Goal: Information Seeking & Learning: Learn about a topic

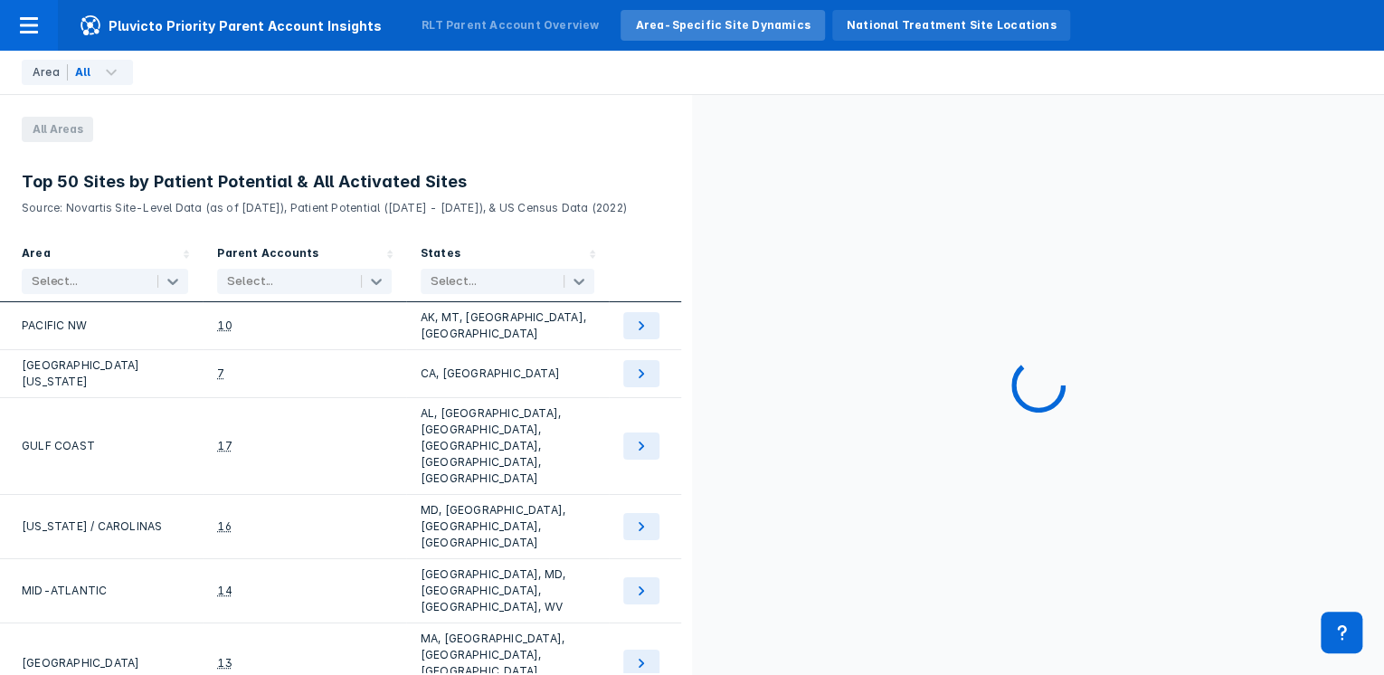
click at [847, 24] on div "National Treatment Site Locations" at bounding box center [952, 25] width 210 height 16
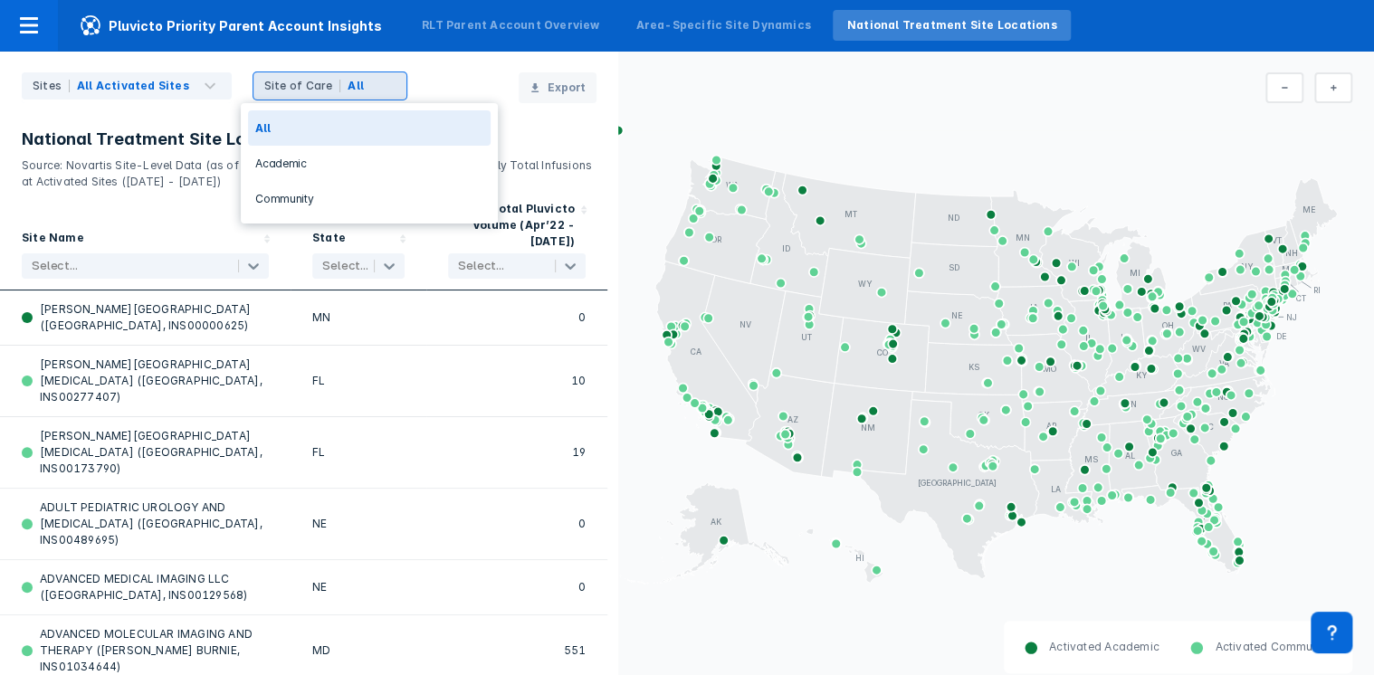
click at [374, 87] on span at bounding box center [385, 86] width 22 height 22
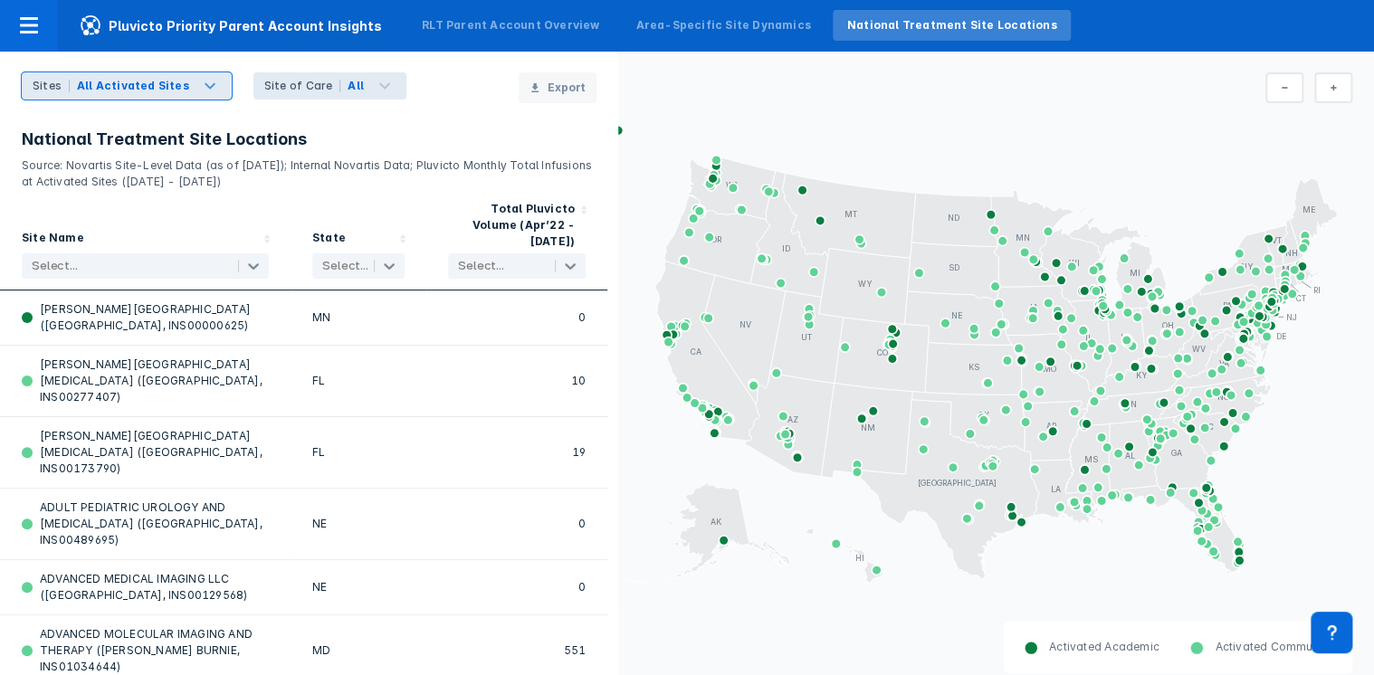
click at [199, 90] on span at bounding box center [210, 86] width 22 height 22
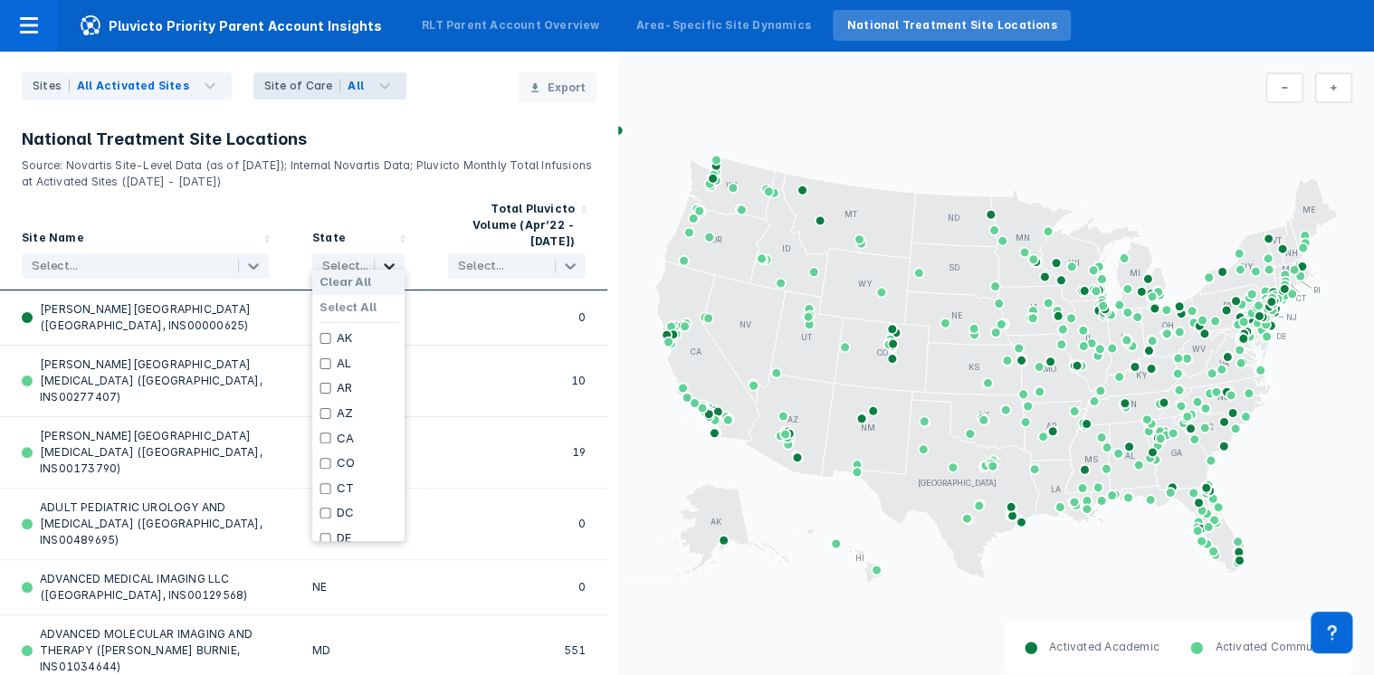
click at [385, 263] on icon at bounding box center [389, 266] width 11 height 6
click at [321, 497] on input "checkbox" at bounding box center [325, 498] width 12 height 11
checkbox input "true"
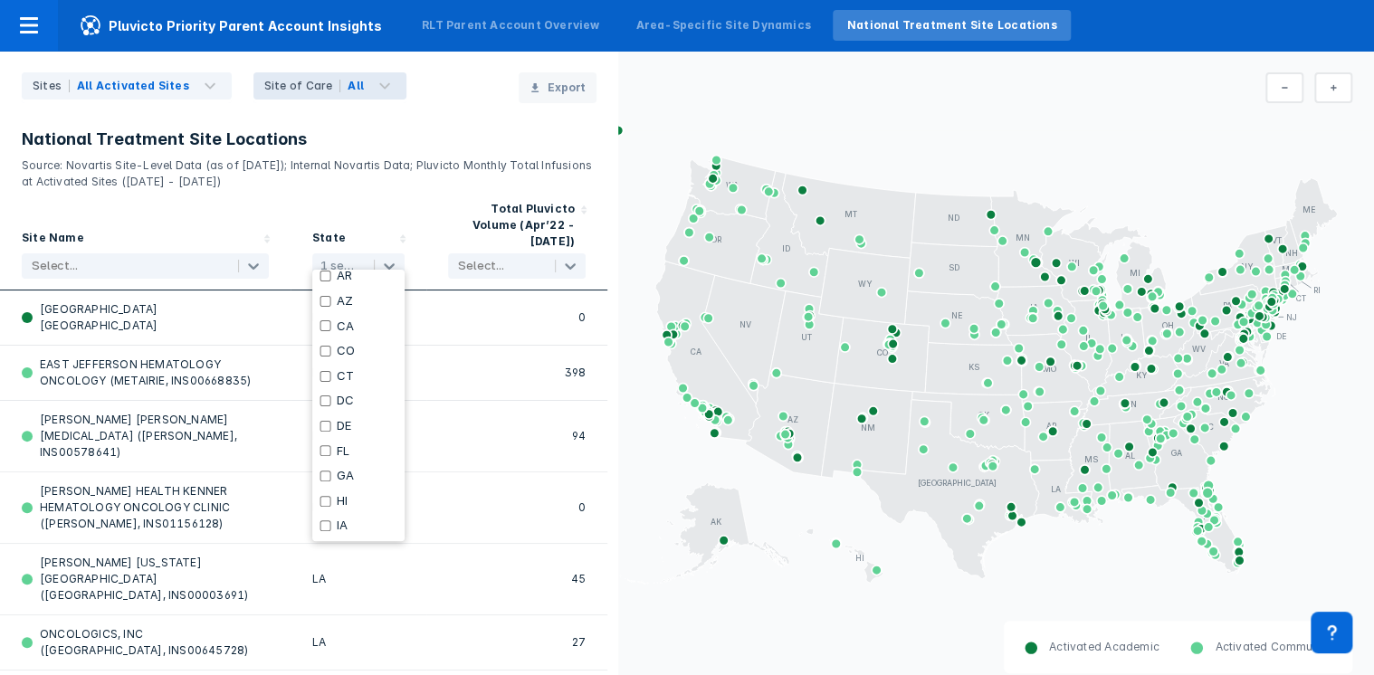
scroll to position [0, 0]
click at [323, 364] on input "checkbox" at bounding box center [325, 363] width 12 height 11
checkbox input "true"
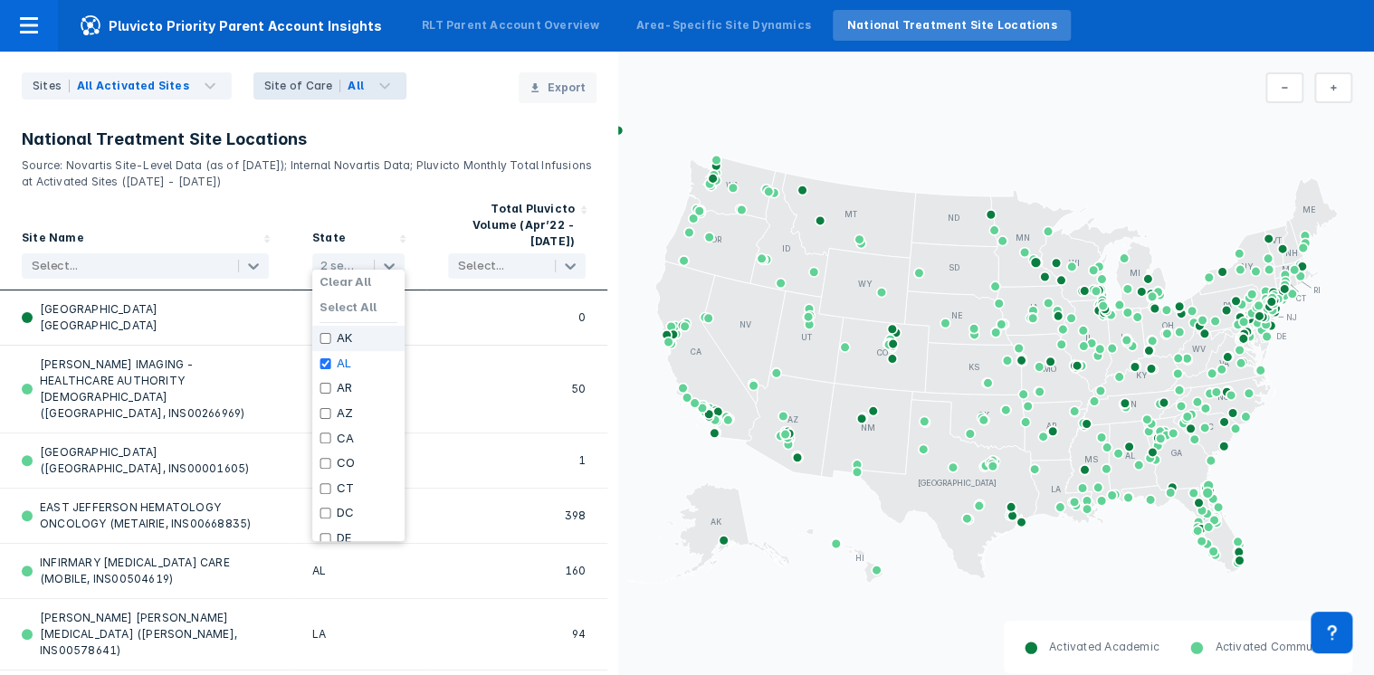
click at [325, 338] on input "checkbox" at bounding box center [325, 338] width 12 height 11
checkbox input "true"
click at [829, 631] on div "Activated Academic Activated Community" at bounding box center [996, 658] width 756 height 74
click at [1336, 89] on icon at bounding box center [1332, 88] width 7 height 14
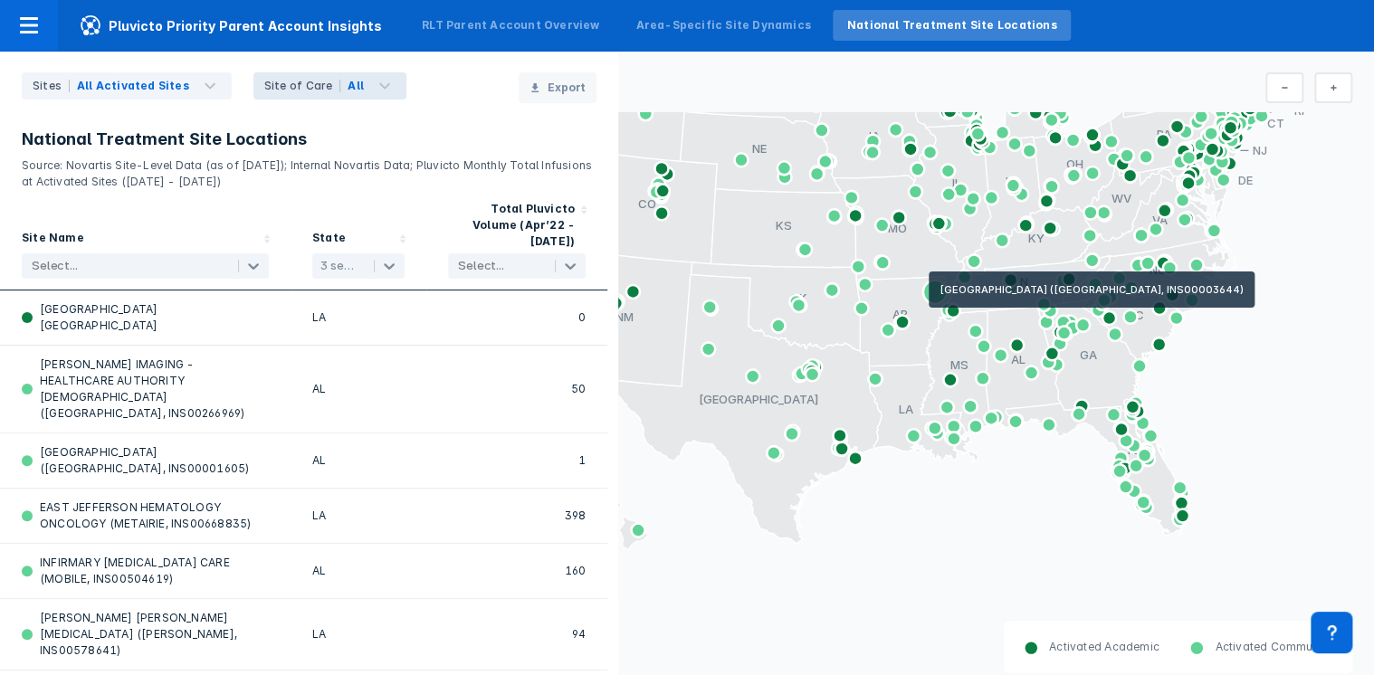
drag, startPoint x: 1170, startPoint y: 369, endPoint x: 897, endPoint y: 290, distance: 284.4
click at [897, 290] on g at bounding box center [777, 230] width 1106 height 642
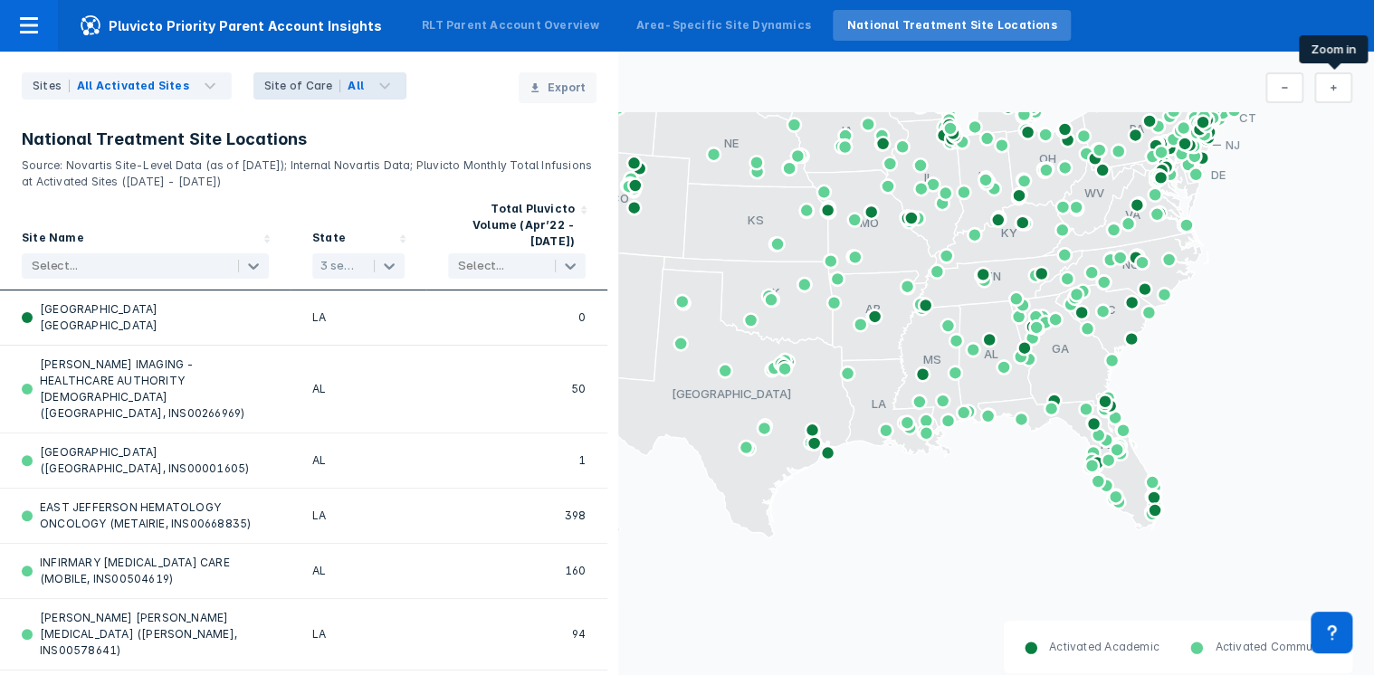
click at [1336, 89] on icon at bounding box center [1332, 88] width 7 height 14
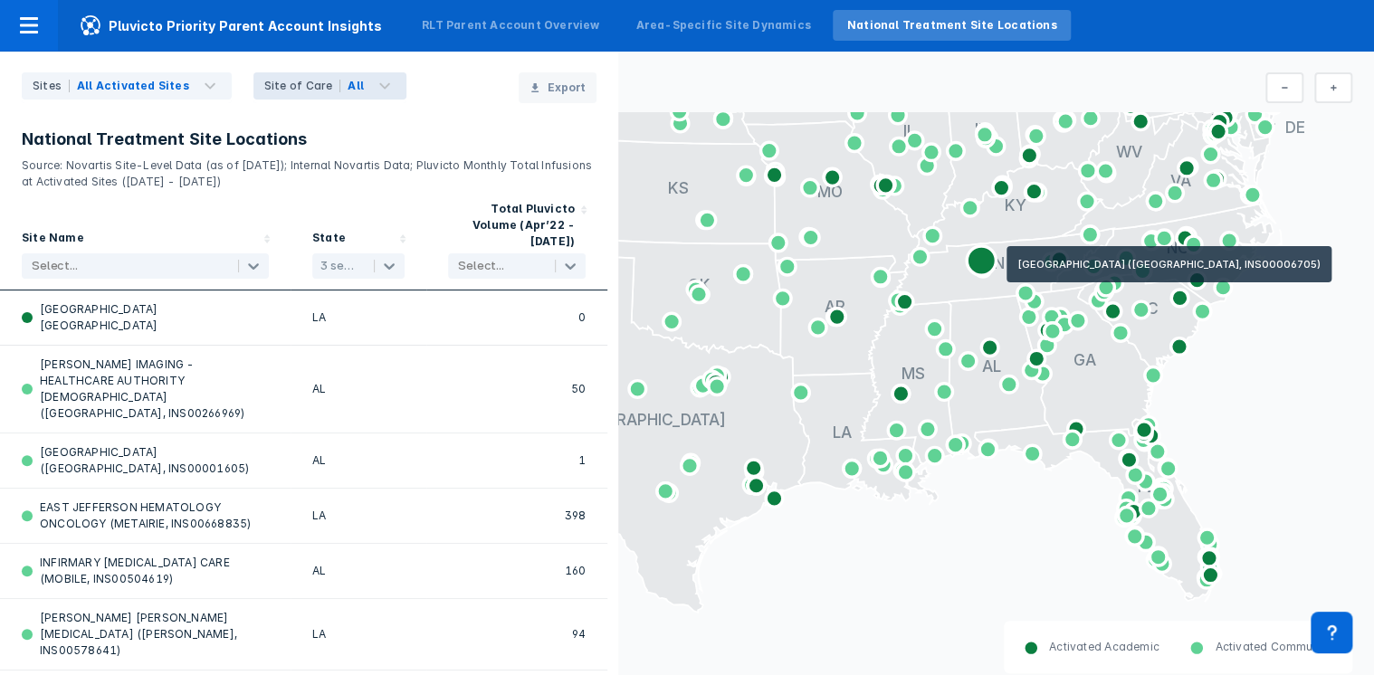
drag, startPoint x: 1148, startPoint y: 300, endPoint x: 991, endPoint y: 263, distance: 161.8
click at [991, 263] on g "AL AK AZ AR CA CO CT DE FL GA HI ID IL IN IA KS KY LA ME MD MA MI MN MS MO MT N…" at bounding box center [668, 164] width 1474 height 915
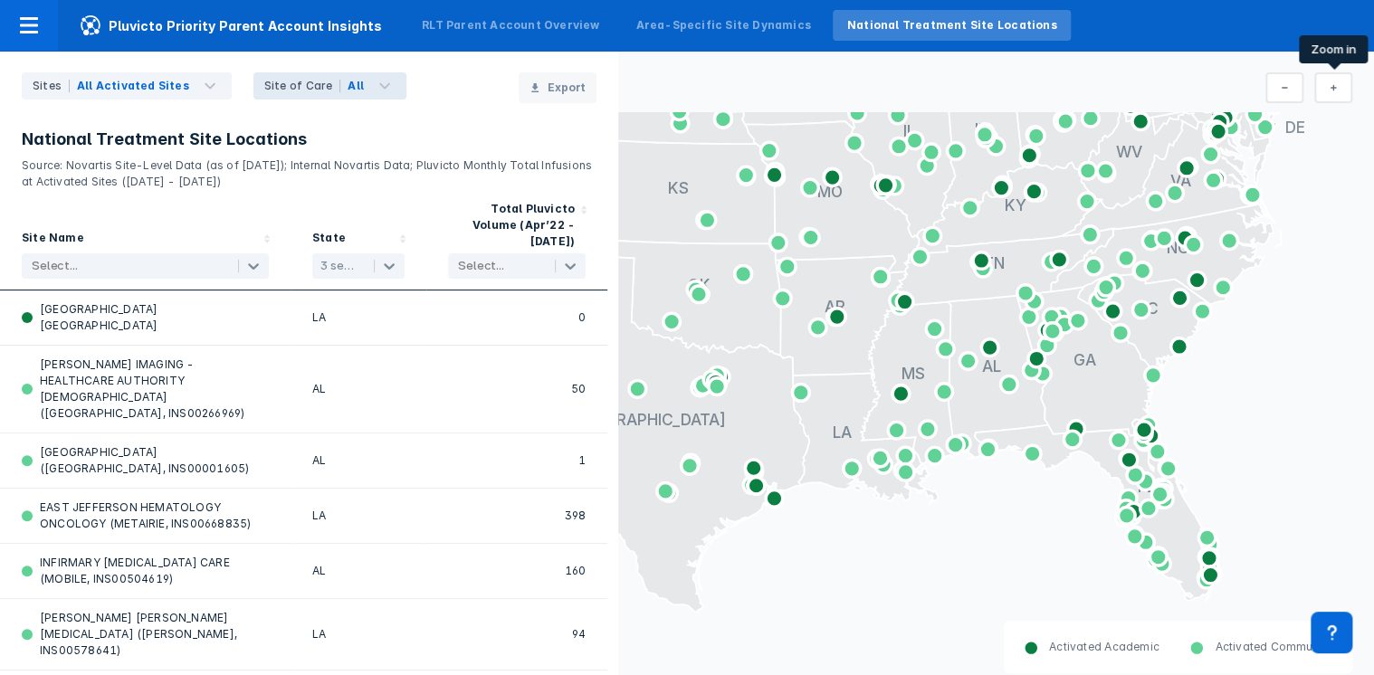
click at [1340, 89] on button at bounding box center [1333, 87] width 38 height 31
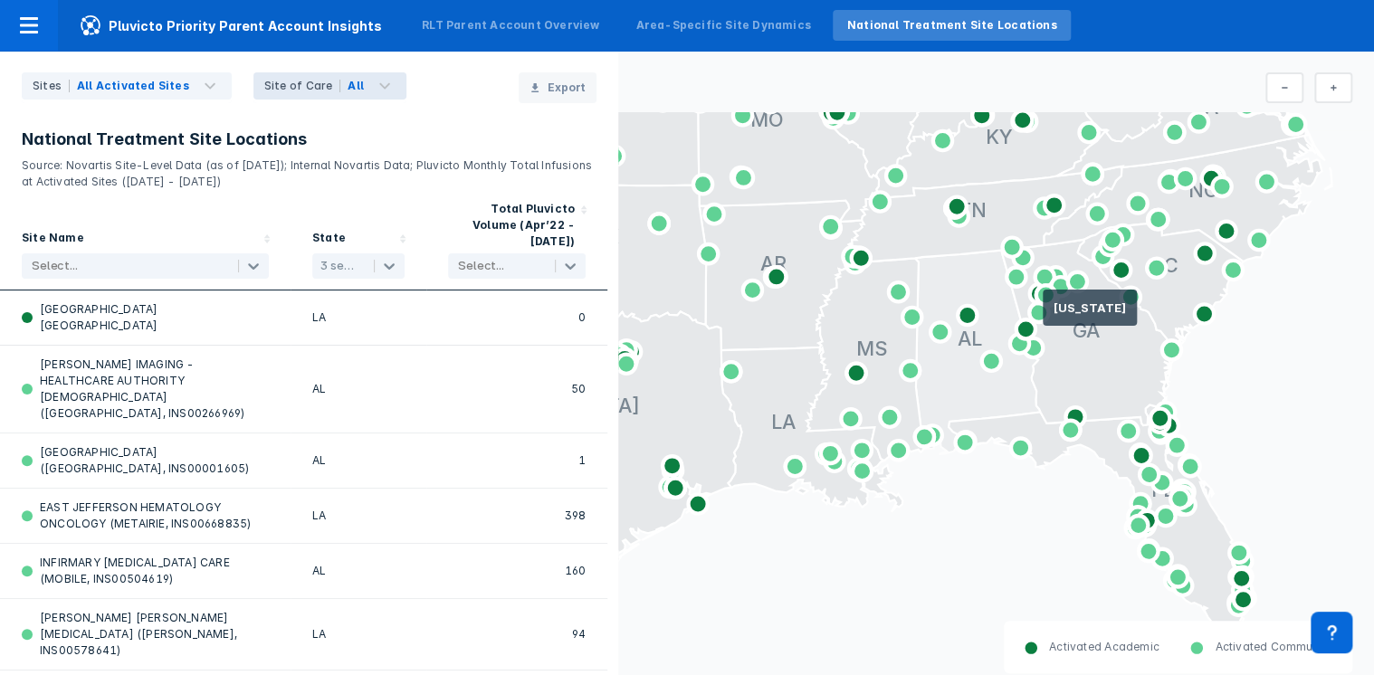
drag, startPoint x: 1157, startPoint y: 366, endPoint x: 999, endPoint y: 290, distance: 175.6
click at [999, 290] on g at bounding box center [565, 121] width 1843 height 1071
click at [1341, 87] on button at bounding box center [1333, 87] width 38 height 31
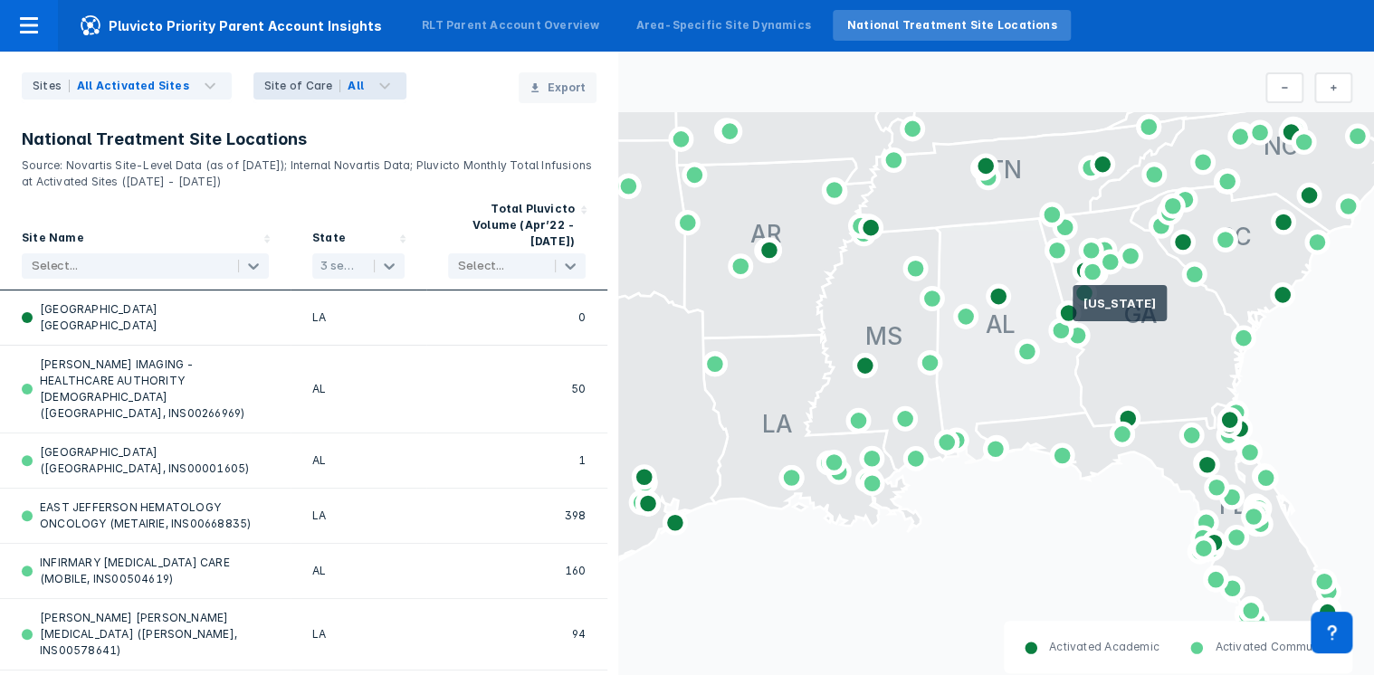
drag, startPoint x: 1179, startPoint y: 369, endPoint x: 1054, endPoint y: 300, distance: 142.6
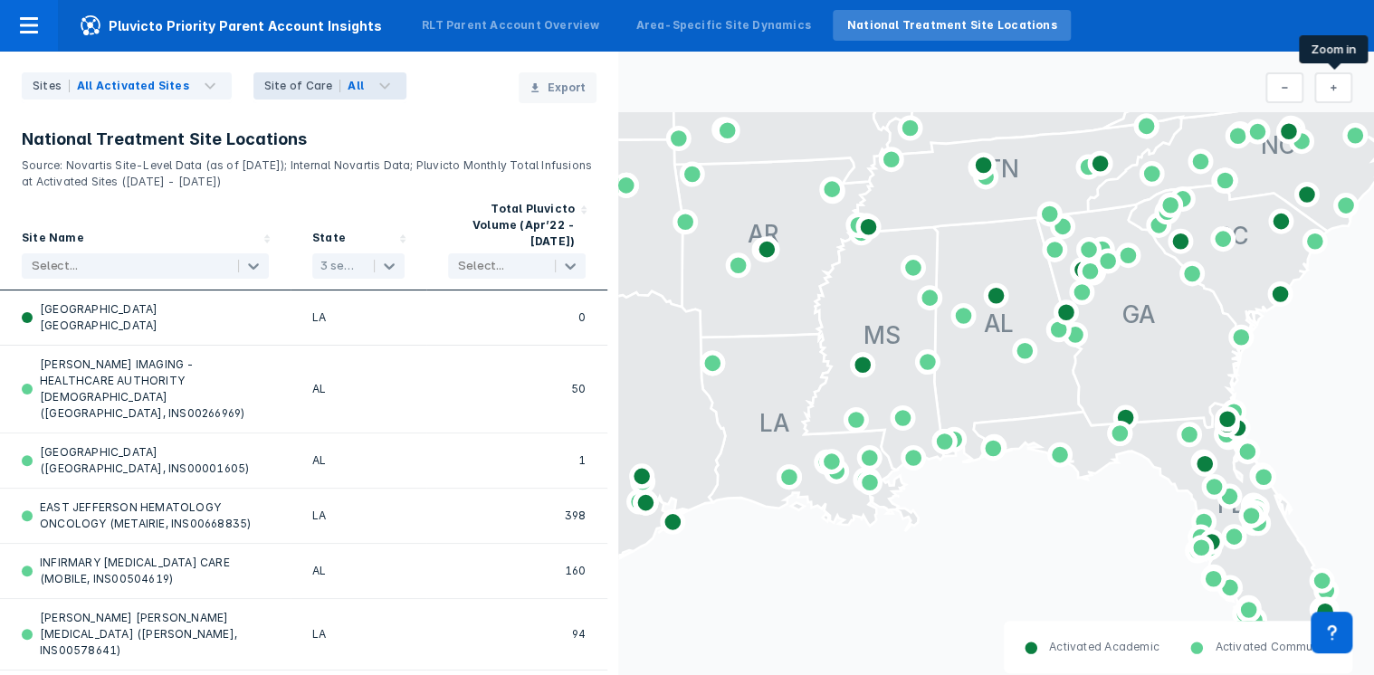
click at [1327, 94] on button at bounding box center [1333, 87] width 38 height 31
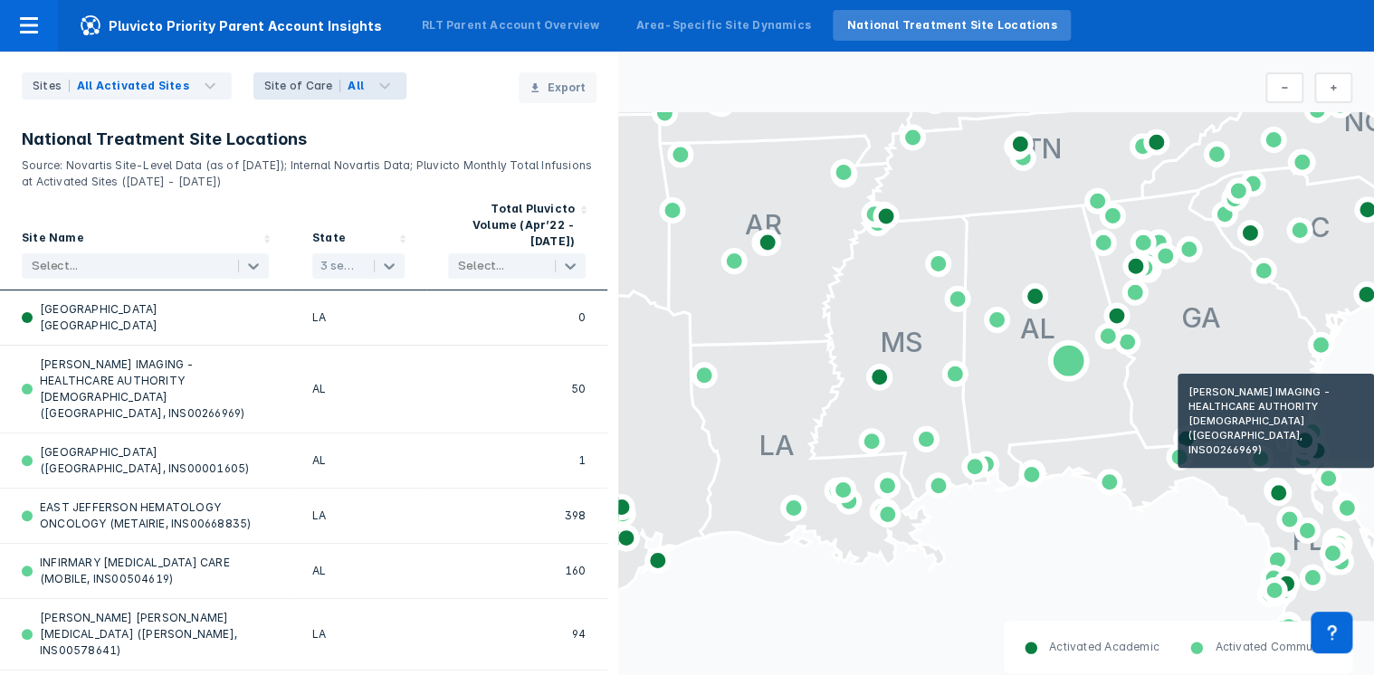
drag, startPoint x: 1161, startPoint y: 397, endPoint x: 1053, endPoint y: 353, distance: 116.5
click at [1053, 353] on icon at bounding box center [1069, 361] width 36 height 36
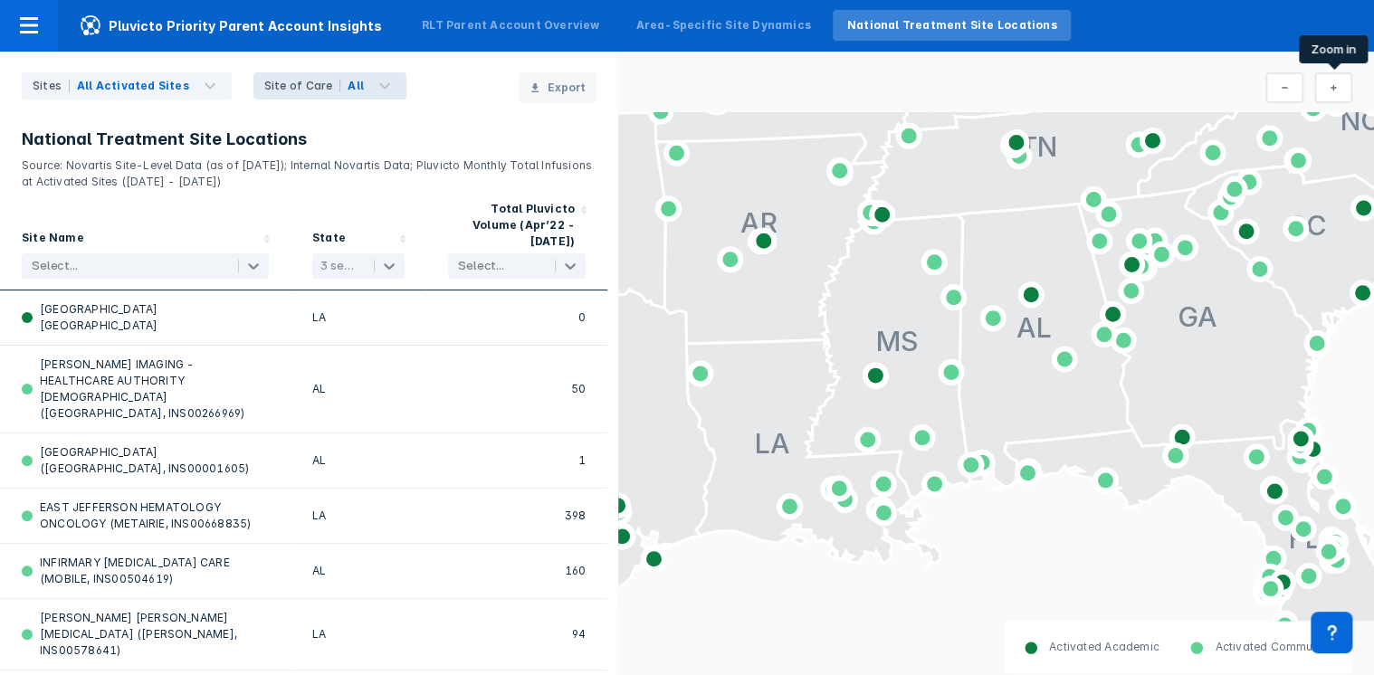
click at [1328, 96] on button at bounding box center [1333, 87] width 38 height 31
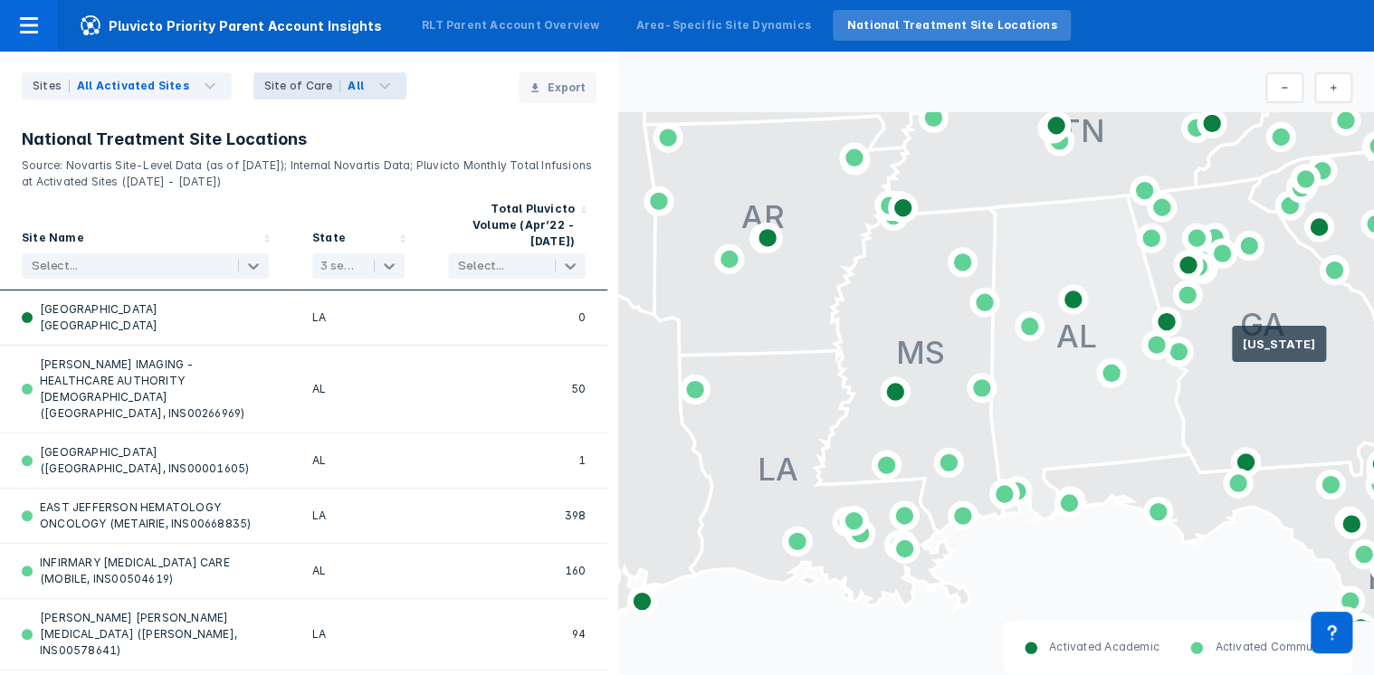
drag, startPoint x: 1232, startPoint y: 351, endPoint x: 1122, endPoint y: 310, distance: 116.8
click at [1122, 310] on icon at bounding box center [1089, 358] width 201 height 326
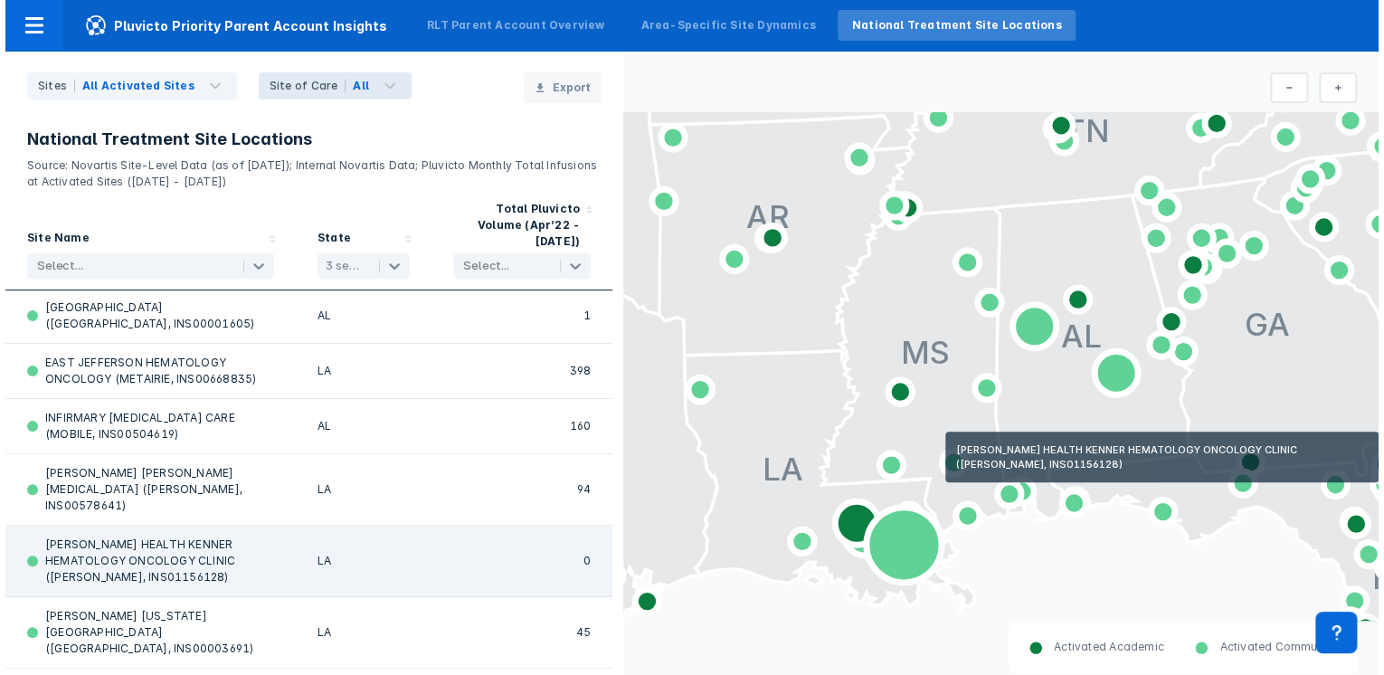
scroll to position [217, 0]
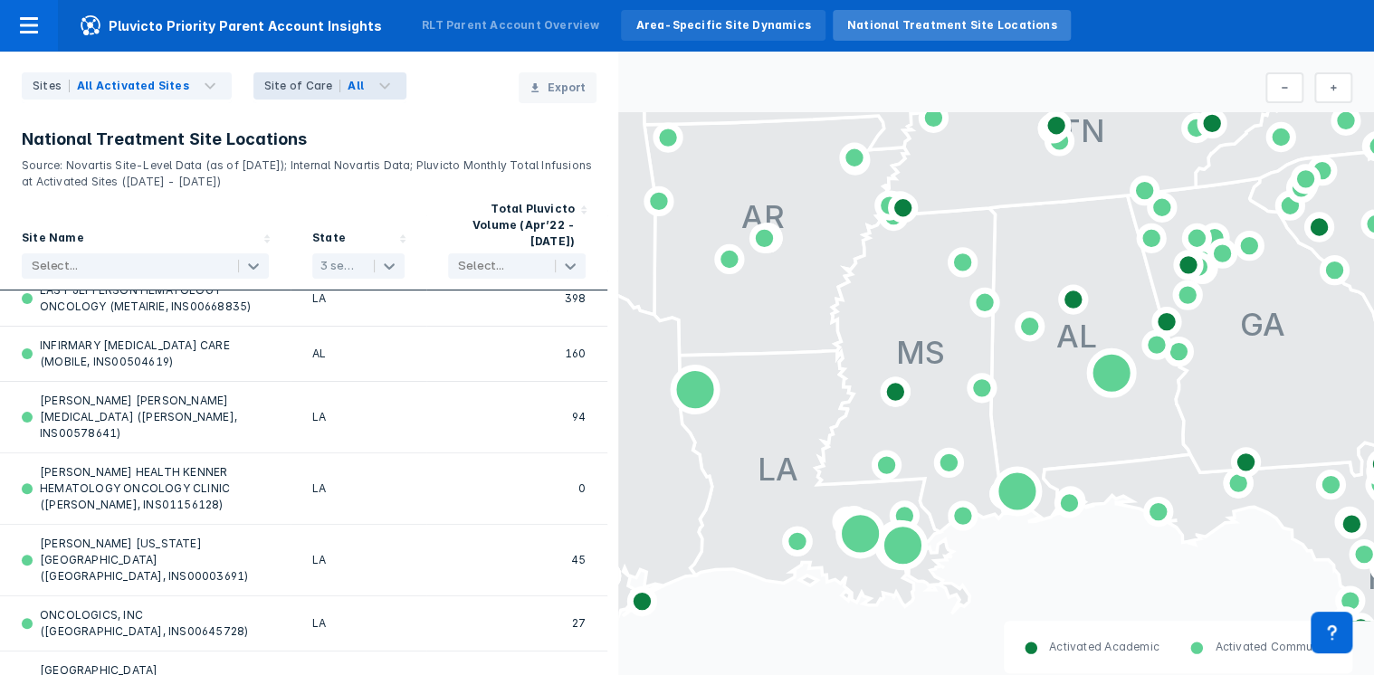
click at [635, 22] on div "Area-Specific Site Dynamics" at bounding box center [722, 25] width 175 height 16
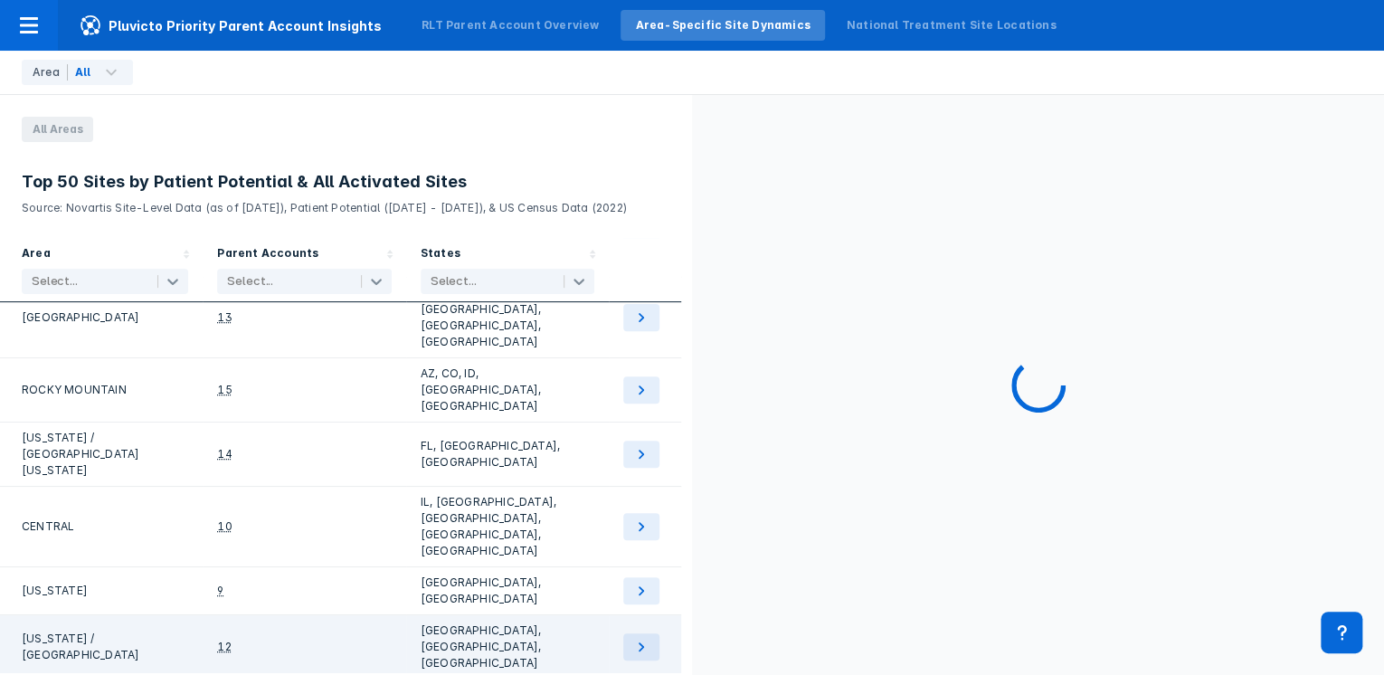
scroll to position [319, 0]
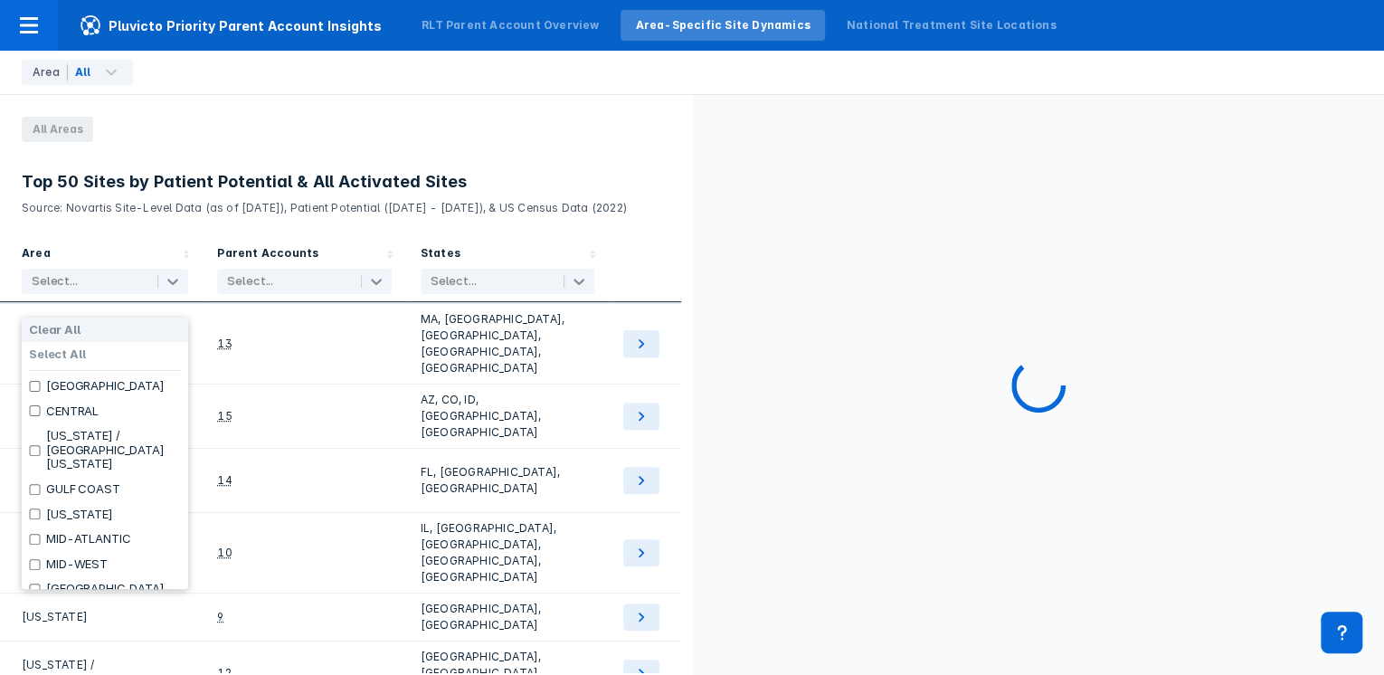
click at [76, 290] on div at bounding box center [87, 281] width 111 height 18
click at [29, 477] on div "GULF COAST" at bounding box center [105, 489] width 166 height 25
checkbox input "true"
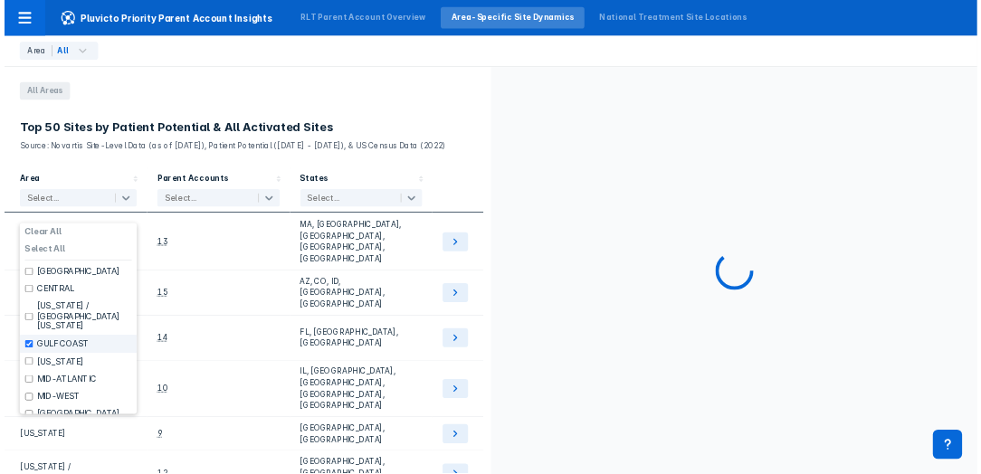
scroll to position [0, 0]
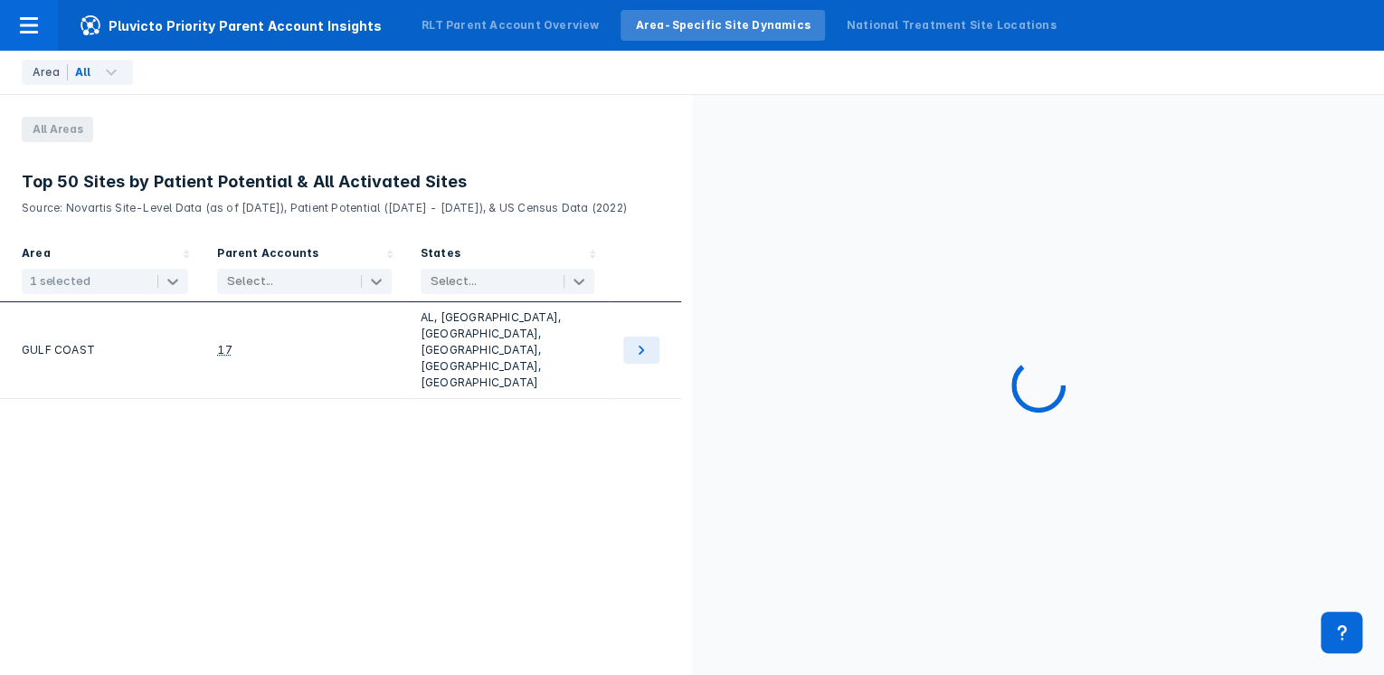
click at [416, 494] on div "Area 1 selected Parent Accounts Select... States Select... GULF COAST 17 AL, AR…" at bounding box center [346, 455] width 692 height 434
click at [373, 285] on icon at bounding box center [376, 282] width 11 height 6
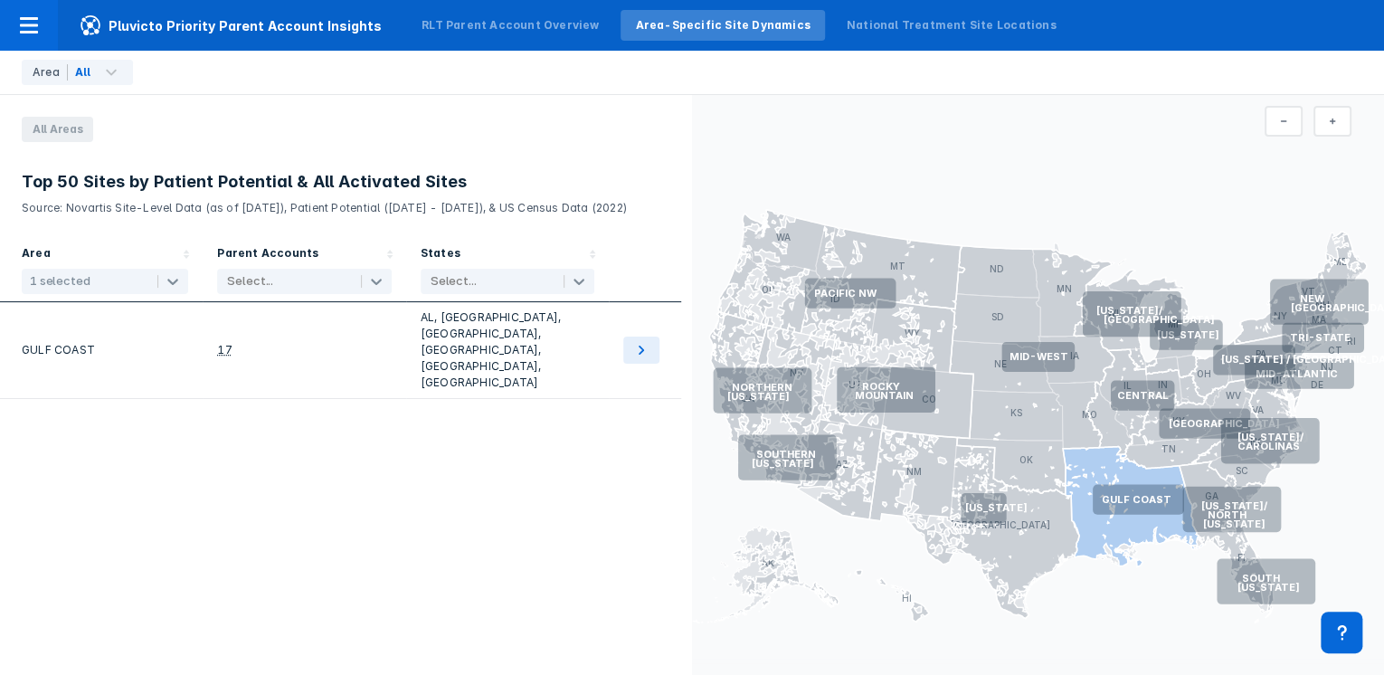
click at [1133, 493] on text "GULF COAST" at bounding box center [1137, 499] width 70 height 13
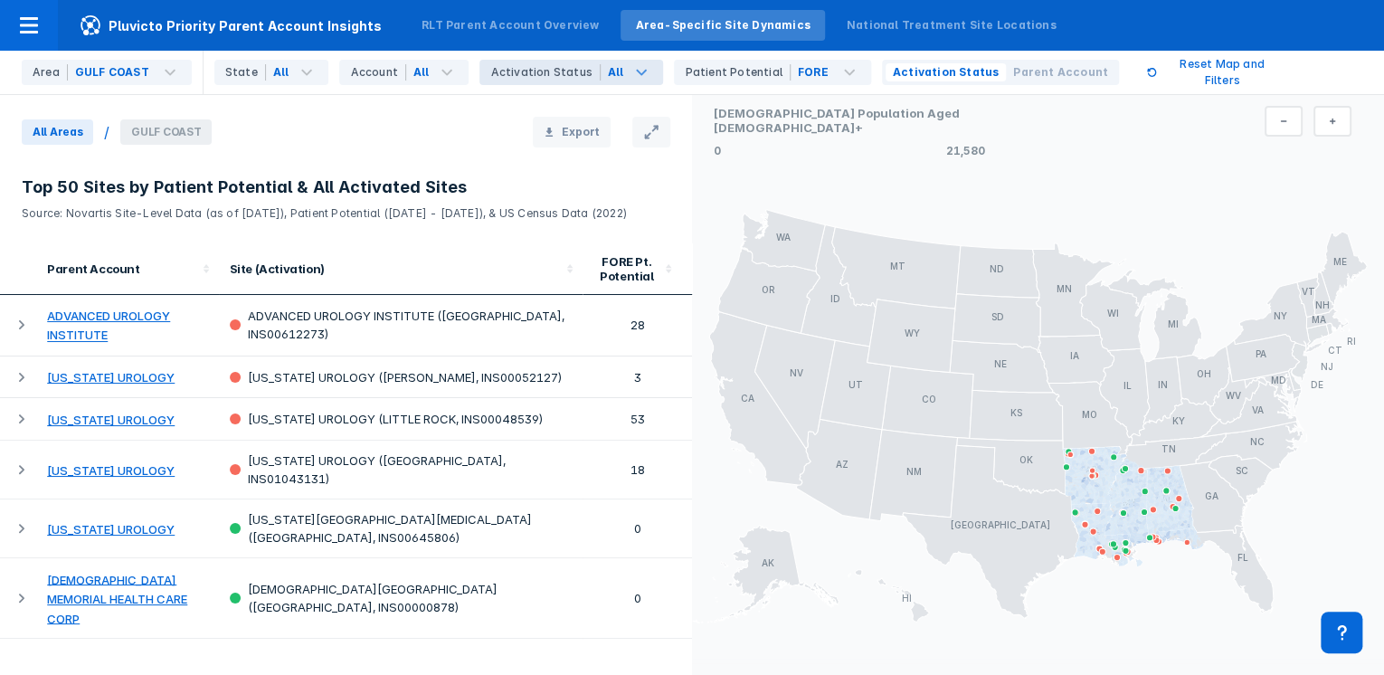
click at [631, 68] on icon at bounding box center [642, 73] width 22 height 22
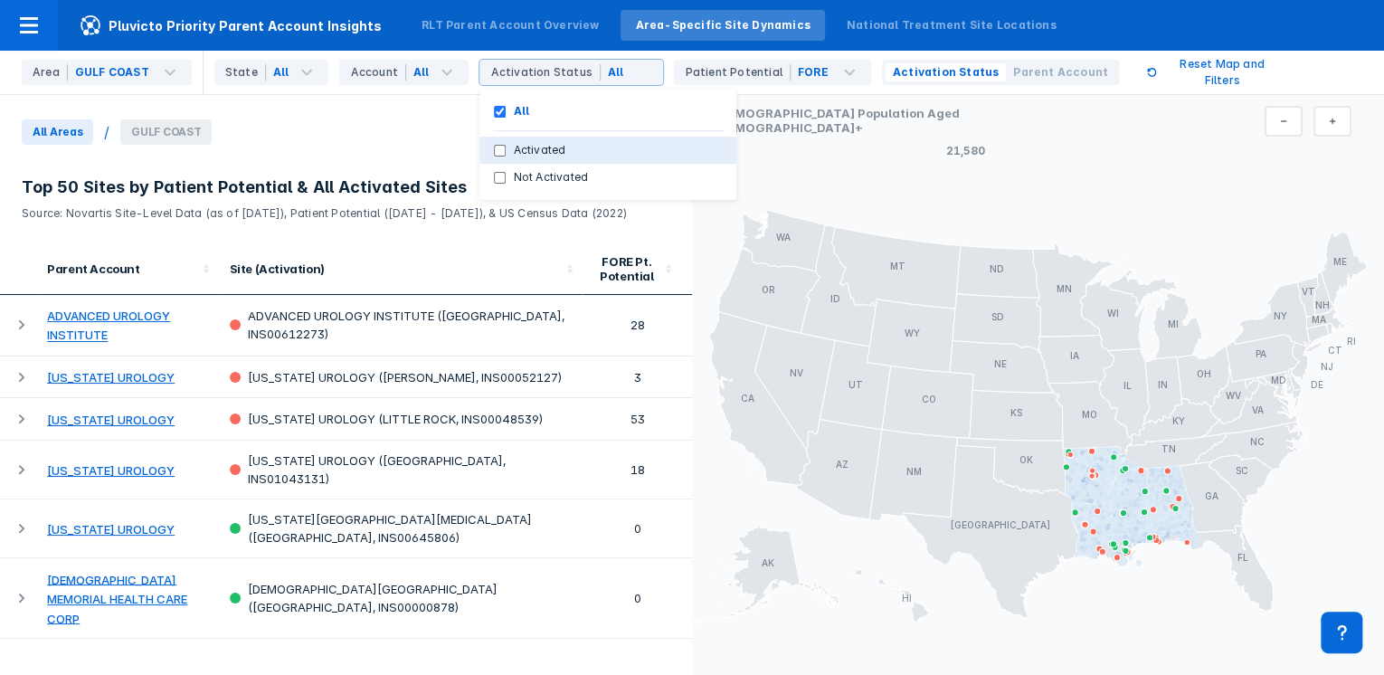
click at [494, 153] on input "Activated" at bounding box center [500, 151] width 12 height 12
checkbox input "true"
checkbox input "false"
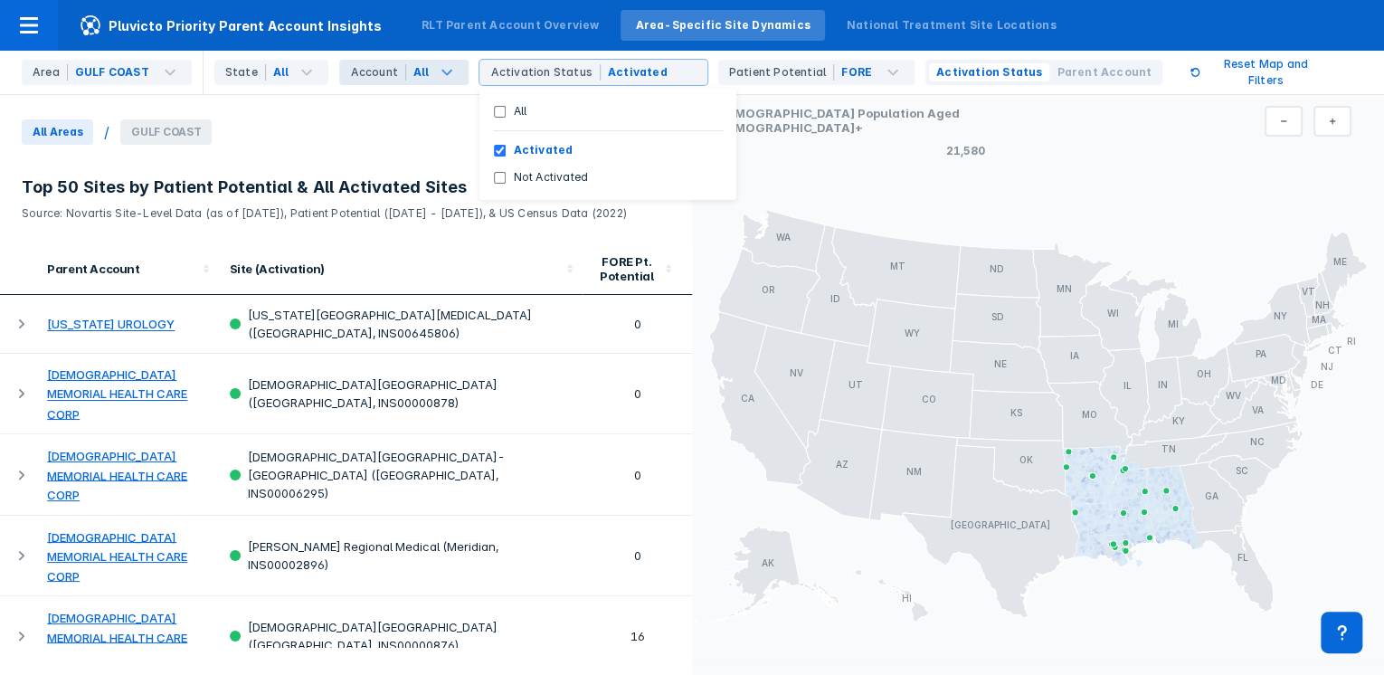
click at [439, 70] on icon at bounding box center [447, 73] width 22 height 22
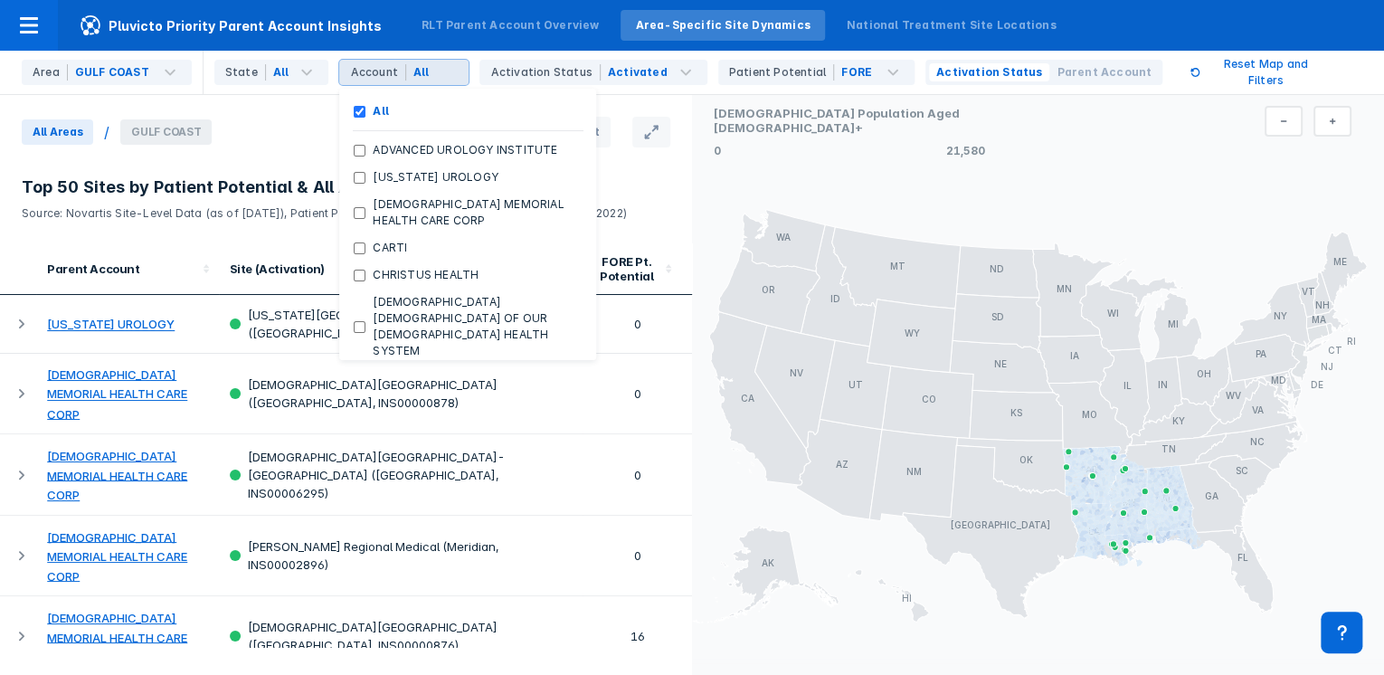
click at [439, 71] on span at bounding box center [447, 73] width 22 height 22
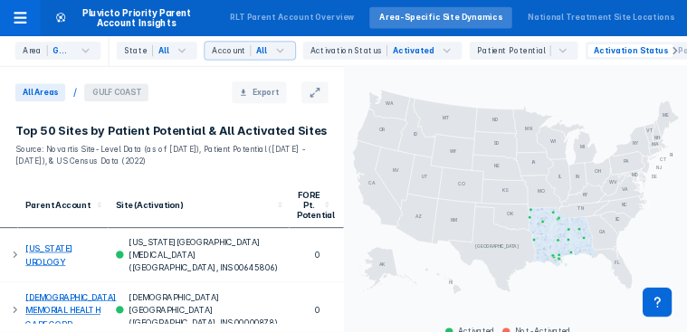
scroll to position [79, 0]
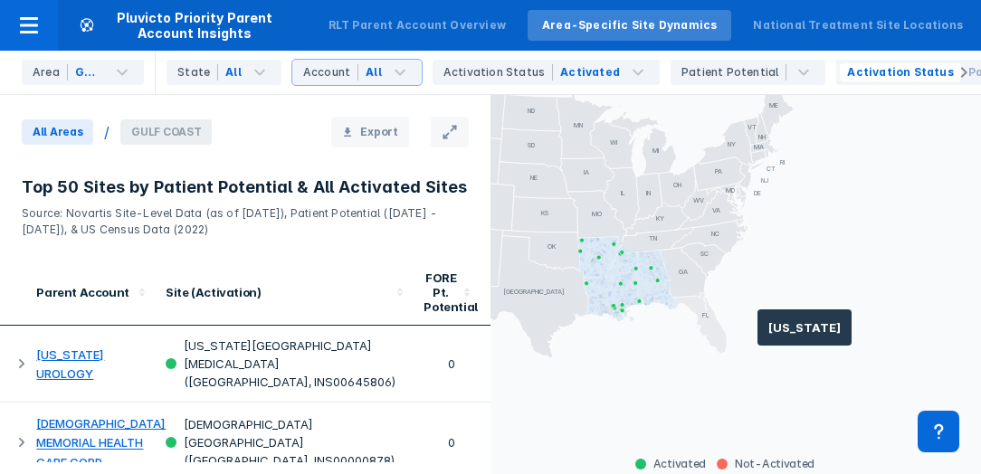
drag, startPoint x: 942, startPoint y: 377, endPoint x: 696, endPoint y: 308, distance: 255.8
click at [696, 308] on icon "AL AK AZ AR CA CO CT DE FL GA HI ID IL IN IA KS KY LA ME MD MA MI MN MS MO MT N…" at bounding box center [735, 263] width 490 height 348
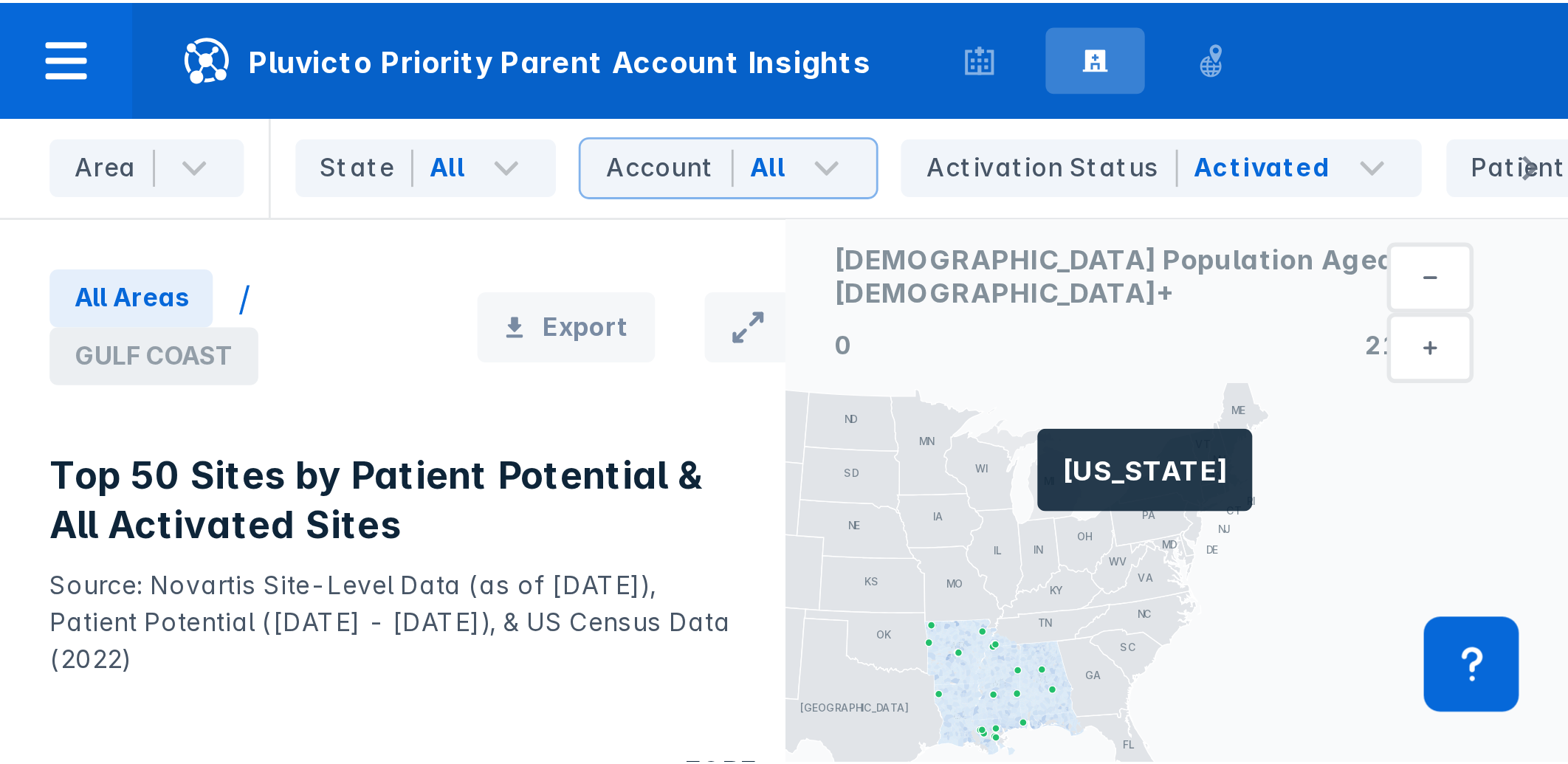
scroll to position [0, 0]
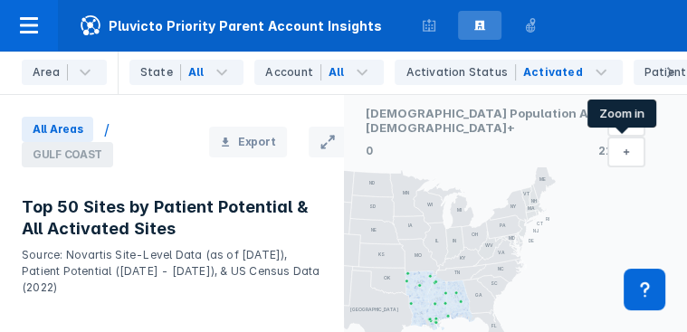
click at [617, 159] on button at bounding box center [626, 152] width 38 height 31
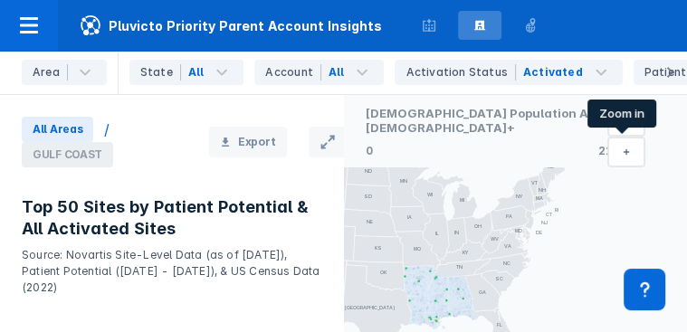
click at [617, 158] on button at bounding box center [626, 152] width 38 height 31
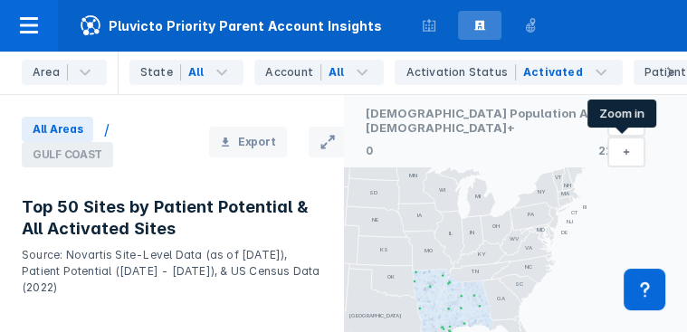
click at [617, 158] on button at bounding box center [626, 152] width 38 height 31
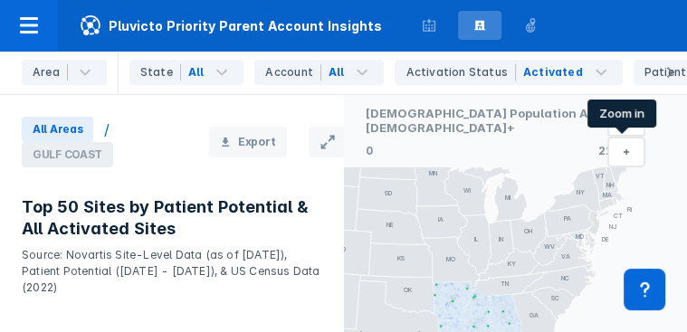
click at [617, 158] on button at bounding box center [626, 152] width 38 height 31
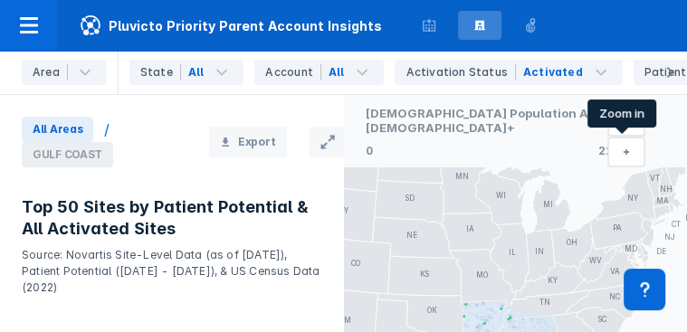
click at [617, 158] on button at bounding box center [626, 152] width 38 height 31
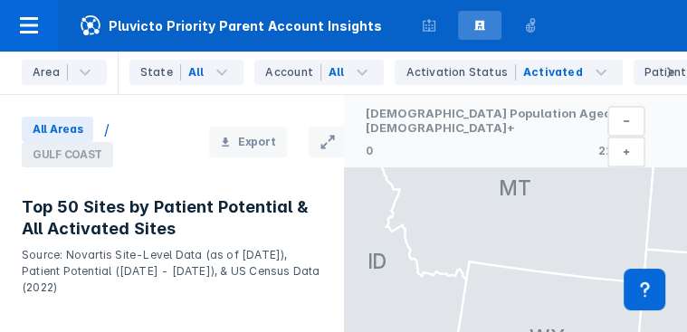
drag, startPoint x: 559, startPoint y: 229, endPoint x: 507, endPoint y: 161, distance: 85.8
click at [507, 161] on div "Male Population Aged 65+ 0 21,580 AL AK AZ AR CA CO CT DE FL GA HI ID IL IN IA …" at bounding box center [516, 278] width 344 height 367
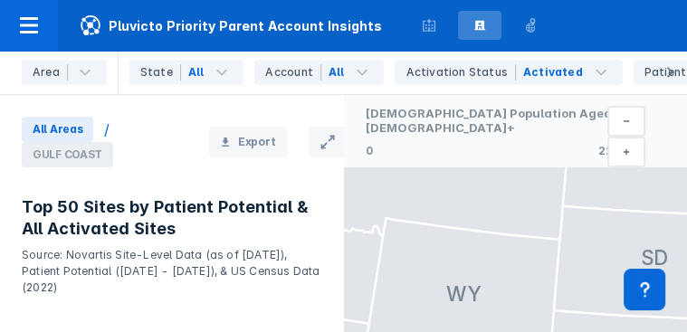
drag, startPoint x: 444, startPoint y: 163, endPoint x: 372, endPoint y: 132, distance: 78.7
click at [372, 132] on div "Male Population Aged 65+ 0 21,580 AL AK AZ AR CA CO CT DE FL GA HI ID IL IN IA …" at bounding box center [516, 278] width 344 height 367
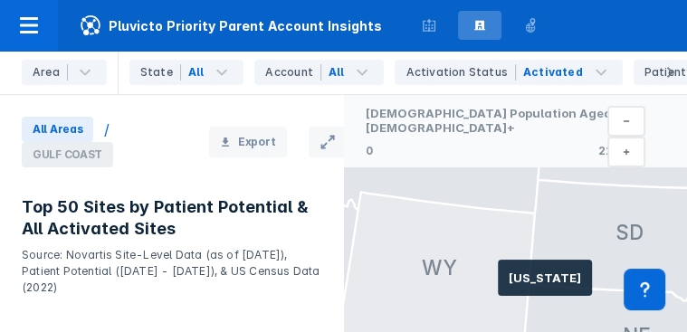
drag, startPoint x: 489, startPoint y: 272, endPoint x: 446, endPoint y: 204, distance: 80.1
click at [419, 165] on div "Male Population Aged 65+ 0 21,580 AL AK AZ AR CA CO CT DE FL GA HI ID IL IN IA …" at bounding box center [516, 278] width 344 height 367
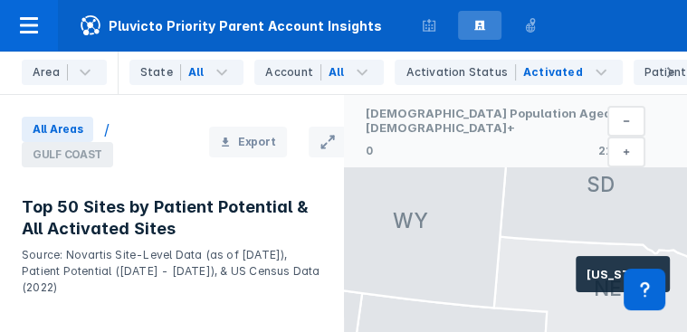
drag, startPoint x: 575, startPoint y: 280, endPoint x: 470, endPoint y: 157, distance: 161.1
click at [471, 157] on div "Male Population Aged 65+ 0 21,580 AL AK AZ AR CA CO CT DE FL GA HI ID IL IN IA …" at bounding box center [516, 278] width 344 height 367
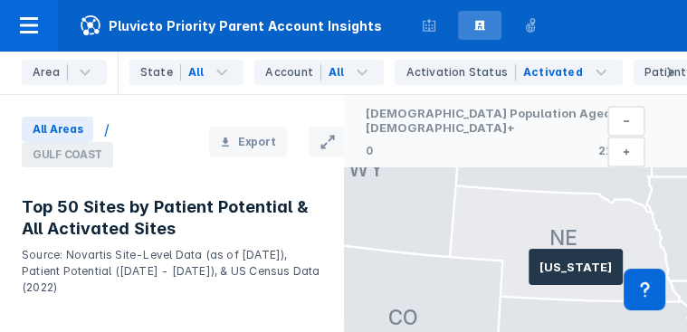
click at [472, 185] on icon at bounding box center [565, 243] width 233 height 116
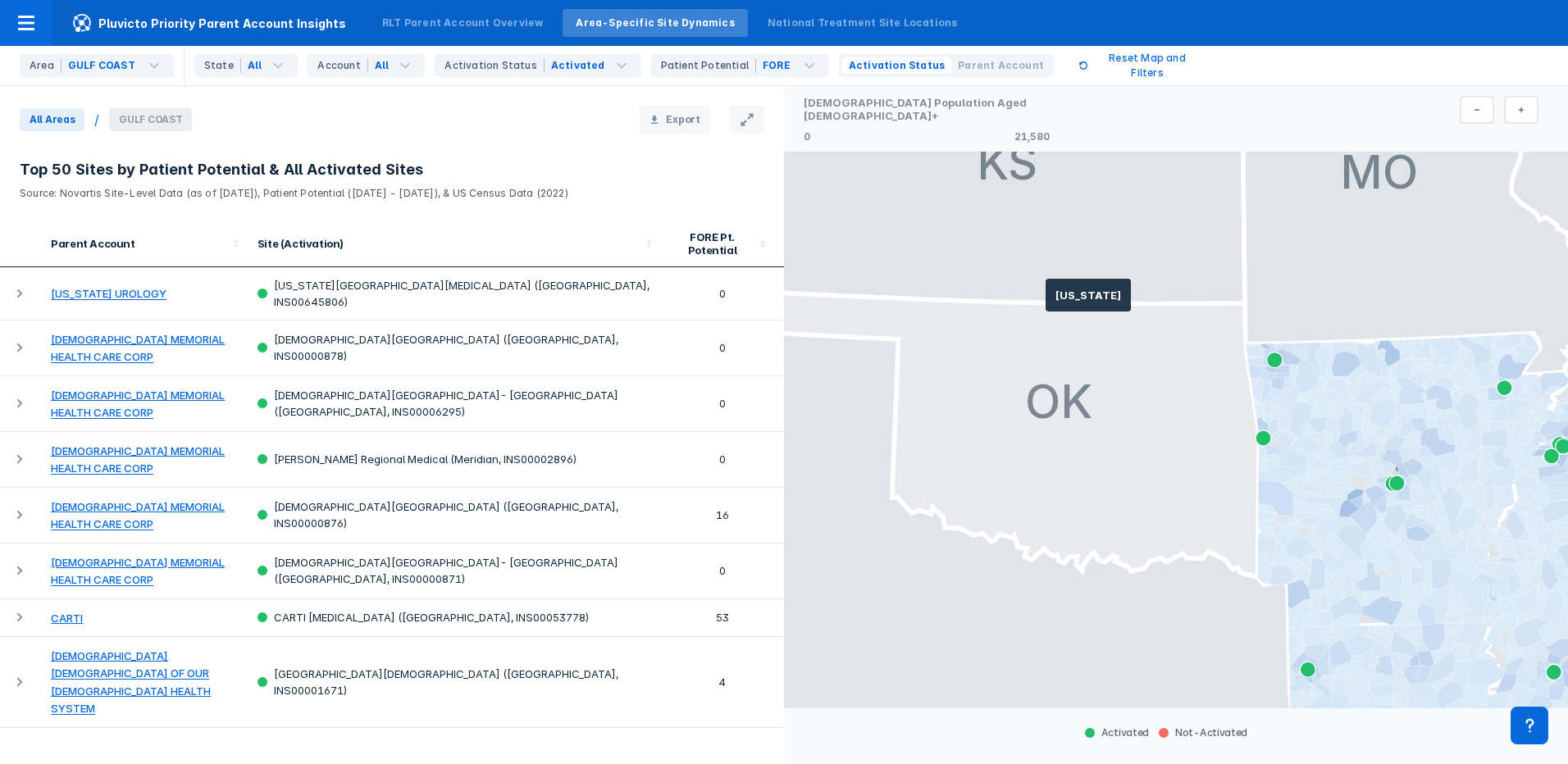
drag, startPoint x: 1263, startPoint y: 515, endPoint x: 1011, endPoint y: 291, distance: 337.2
click at [1007, 276] on g at bounding box center [983, 180] width 3625 height 2106
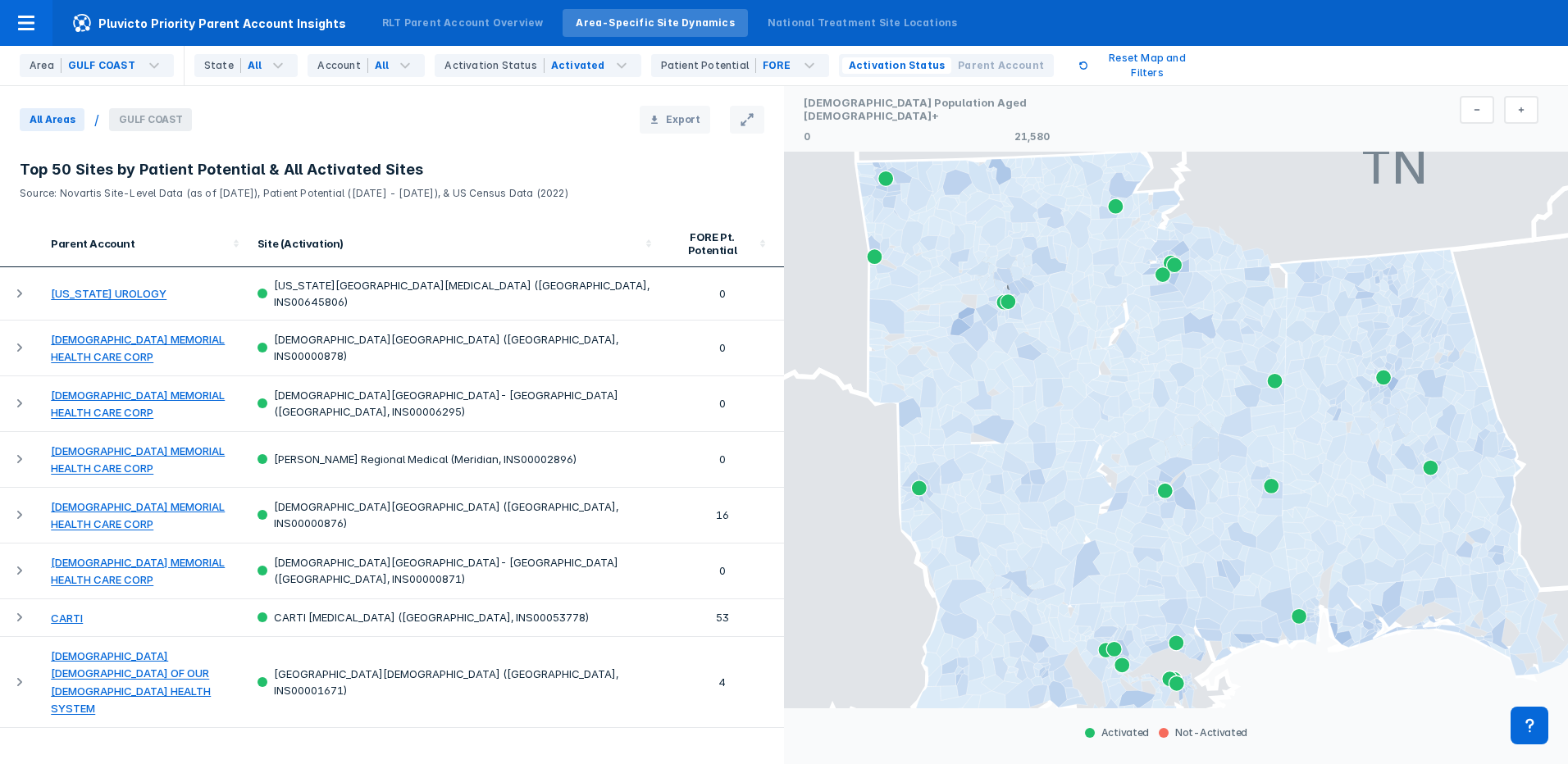
drag, startPoint x: 1380, startPoint y: 459, endPoint x: 1126, endPoint y: 356, distance: 274.1
click at [1109, 341] on g at bounding box center [1019, 299] width 324 height 295
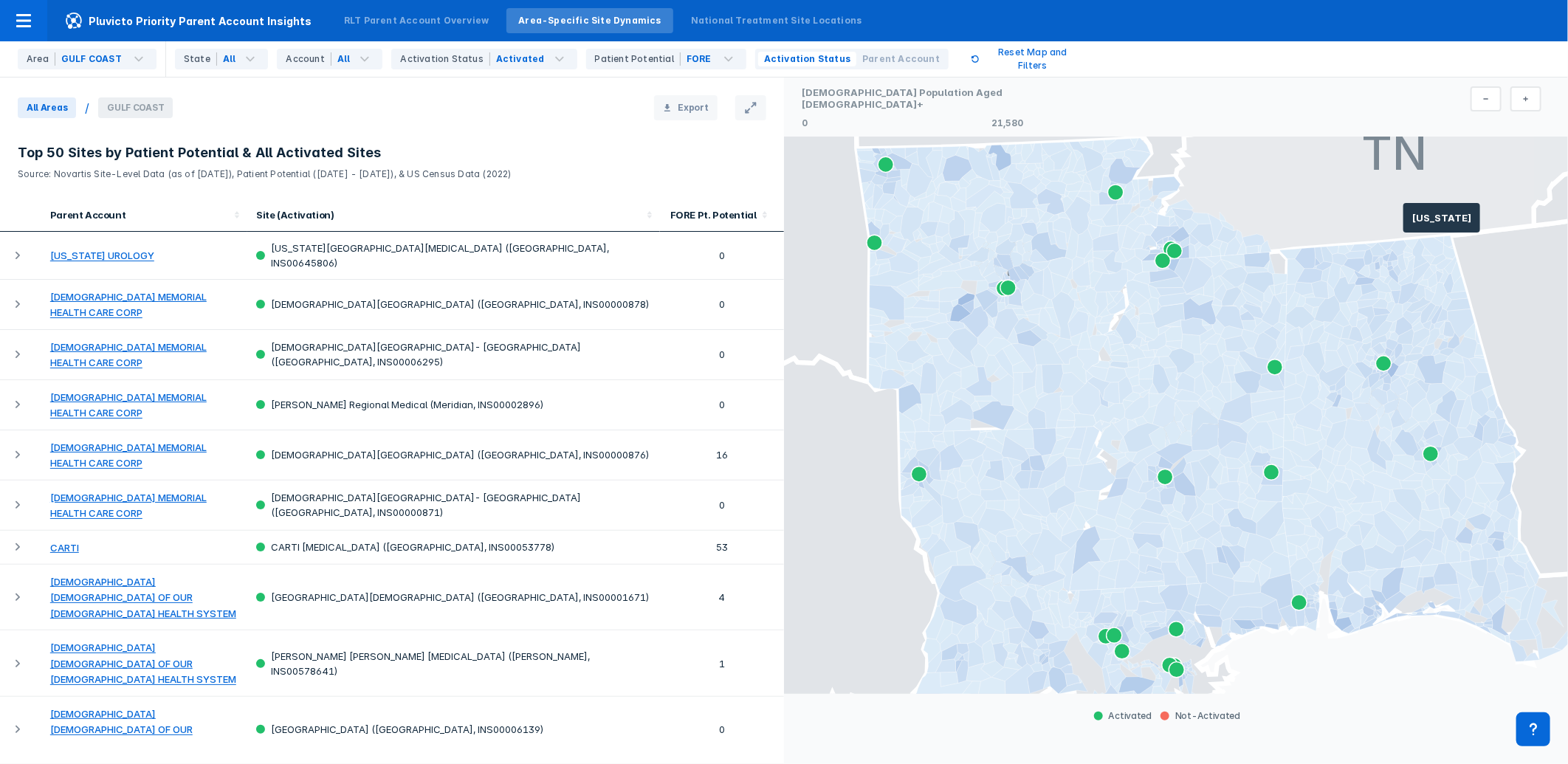
click at [1129, 223] on icon at bounding box center [1415, 165] width 547 height 190
click at [1129, 99] on button at bounding box center [1486, 99] width 31 height 25
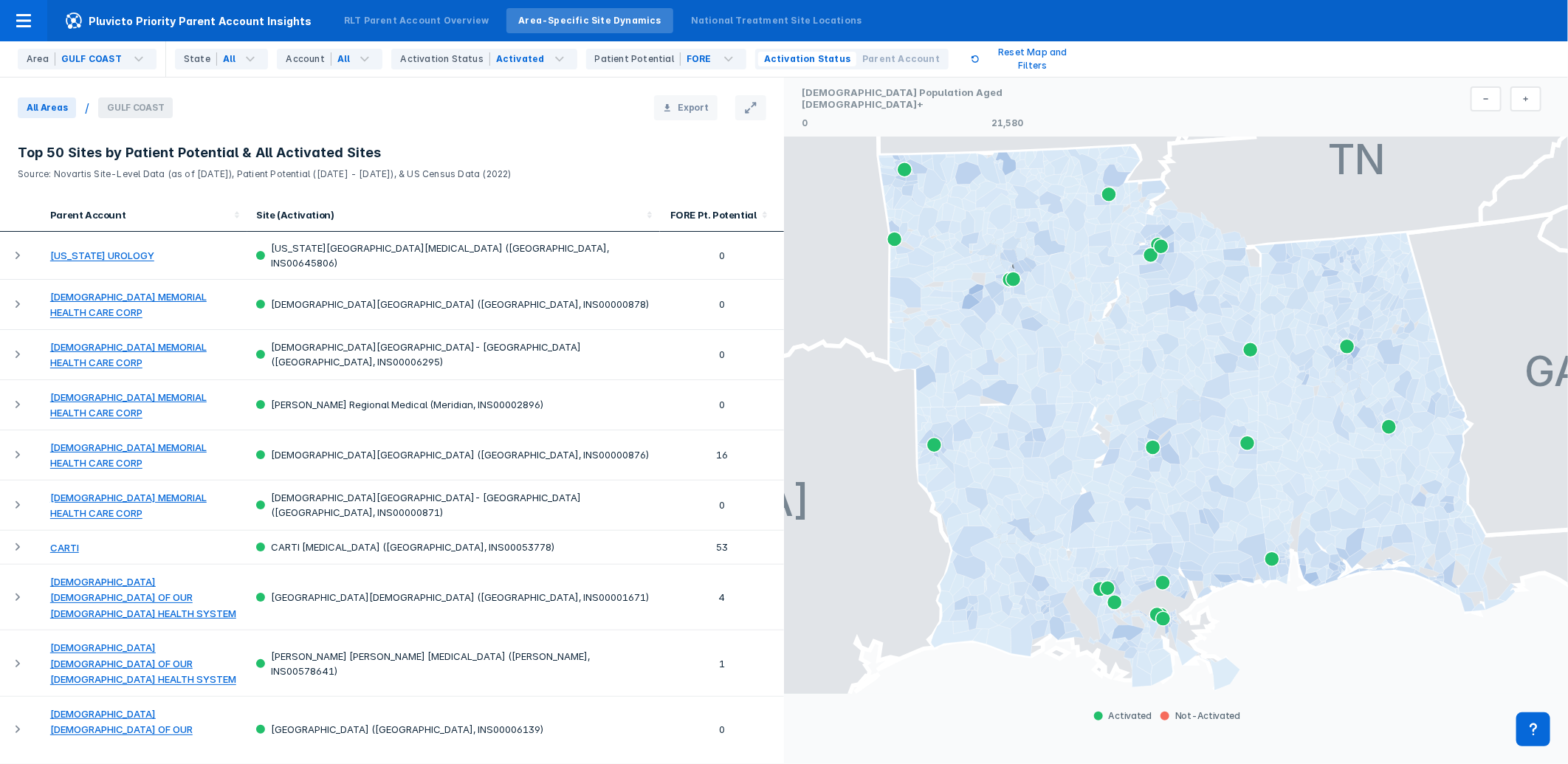
drag, startPoint x: 1368, startPoint y: 453, endPoint x: 1349, endPoint y: 388, distance: 67.7
click at [1129, 388] on g at bounding box center [1365, 409] width 220 height 353
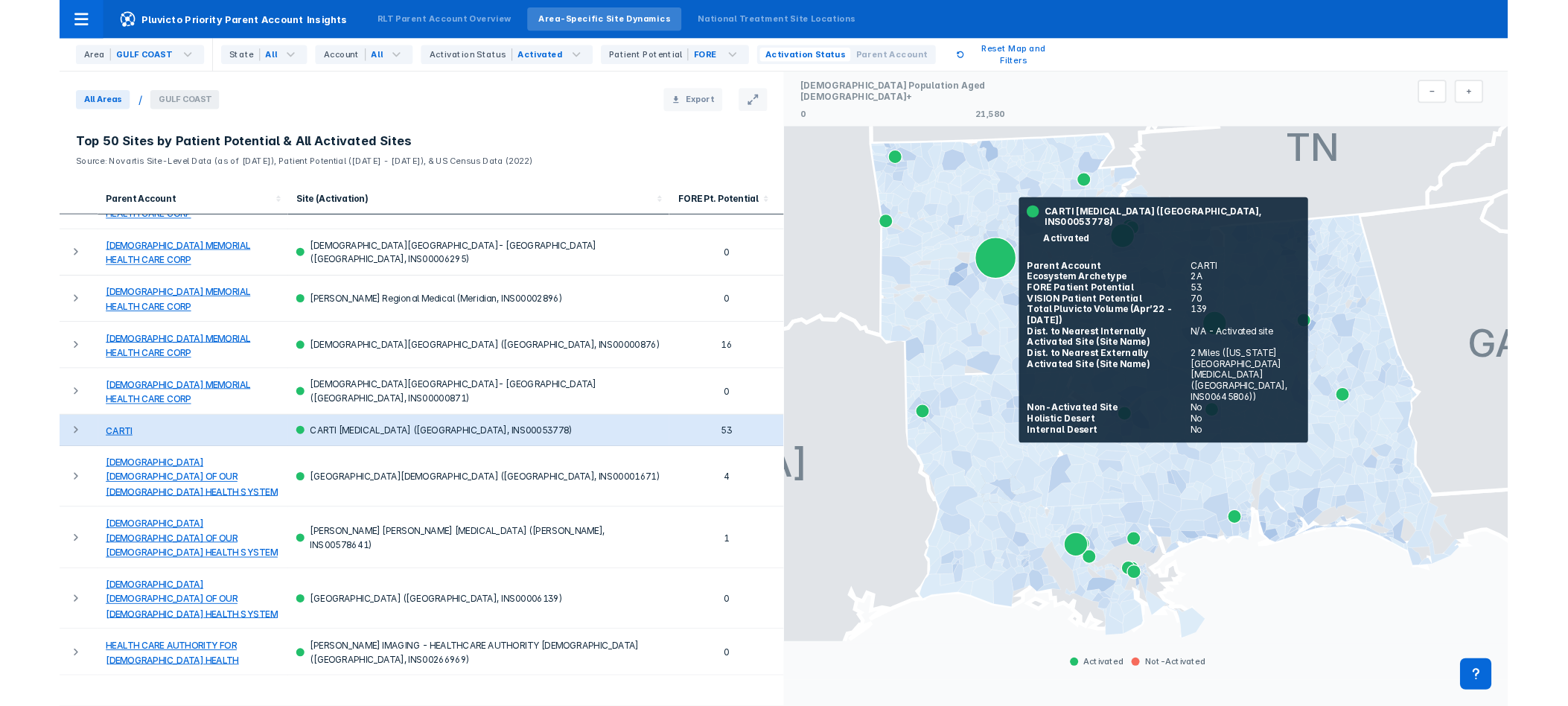
scroll to position [165, 0]
